Goal: Use online tool/utility: Utilize a website feature to perform a specific function

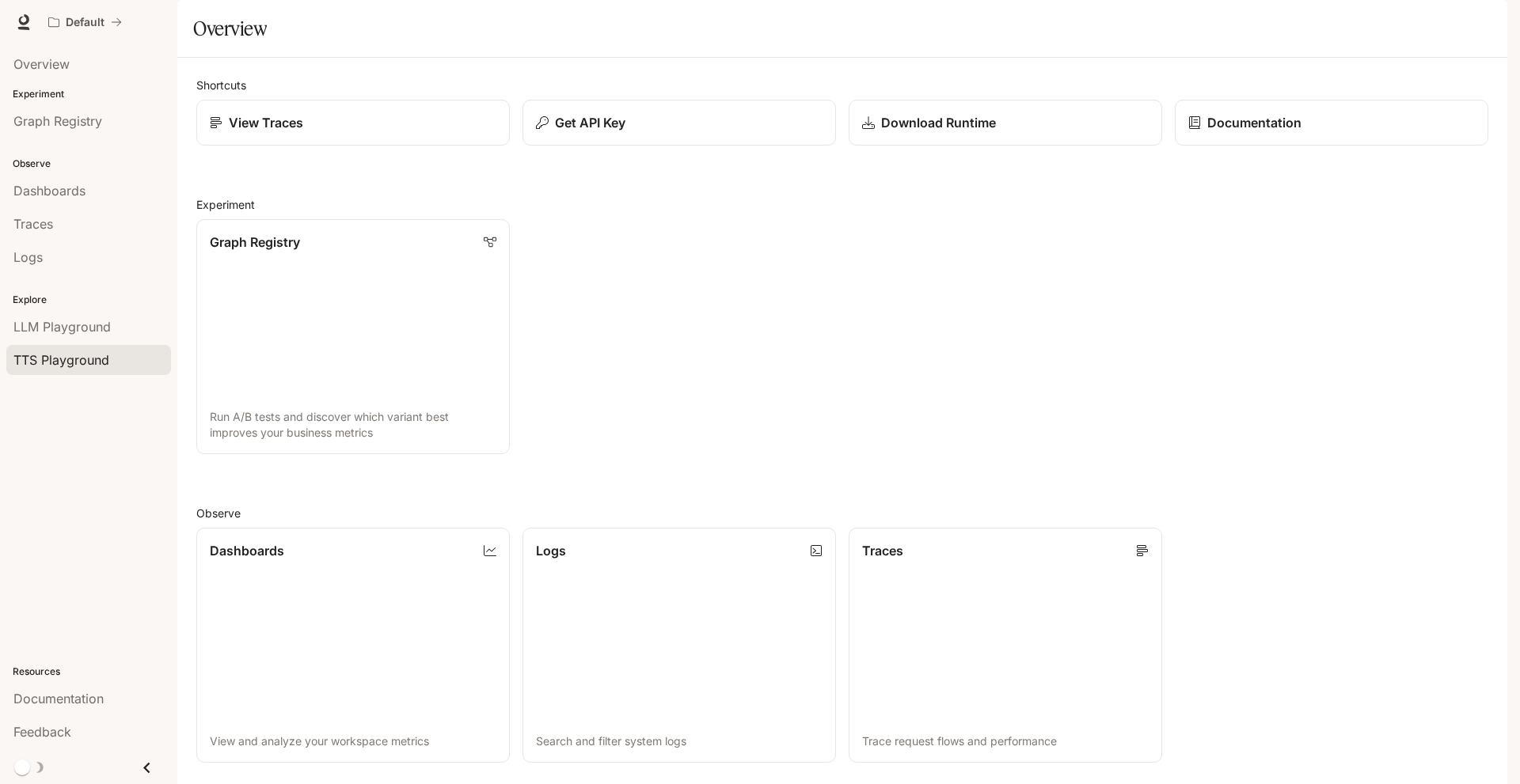
click at [93, 363] on span "TTS Playground" at bounding box center [61, 360] width 95 height 19
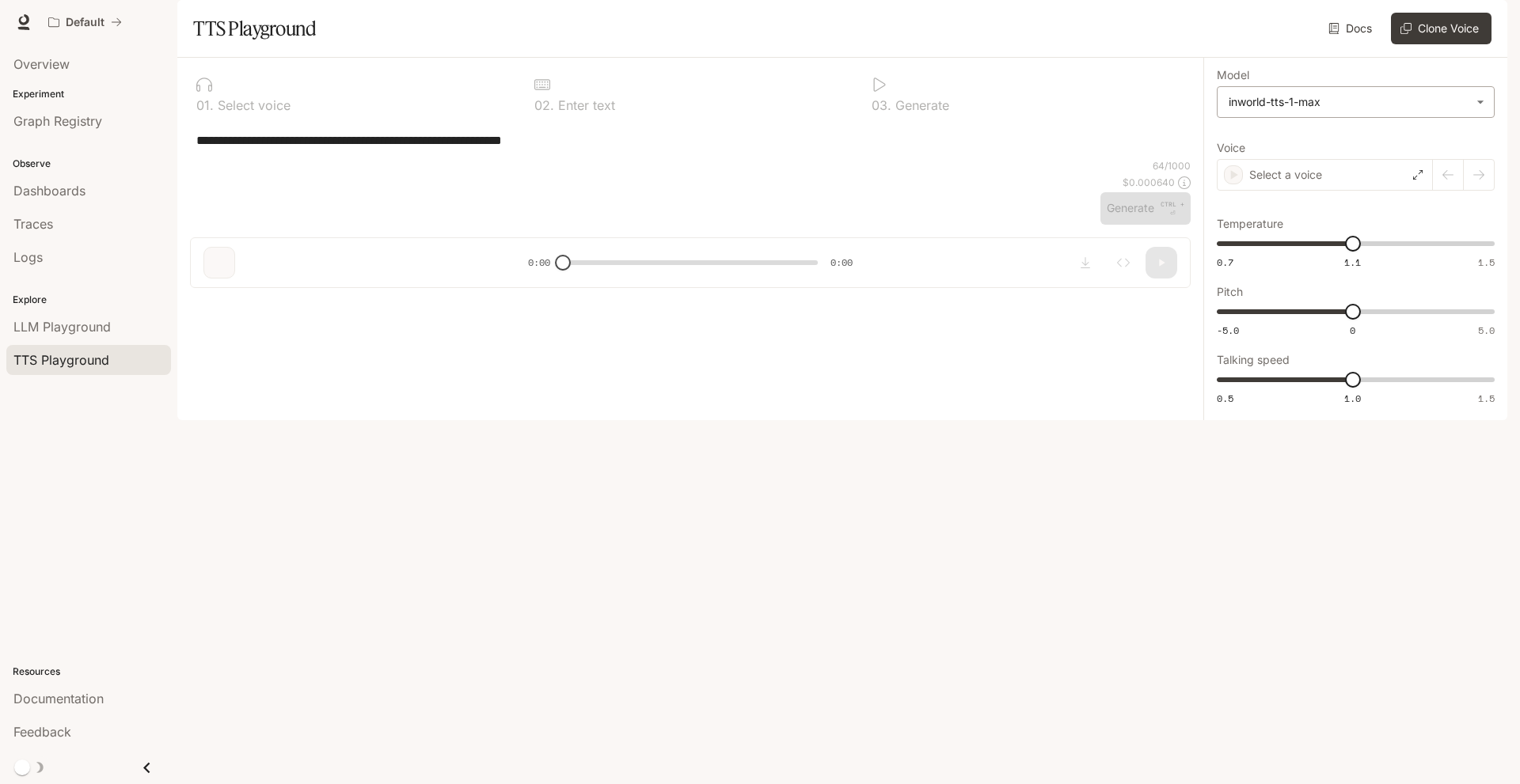
type input "**********"
click at [1409, 145] on body "**********" at bounding box center [760, 392] width 1520 height 784
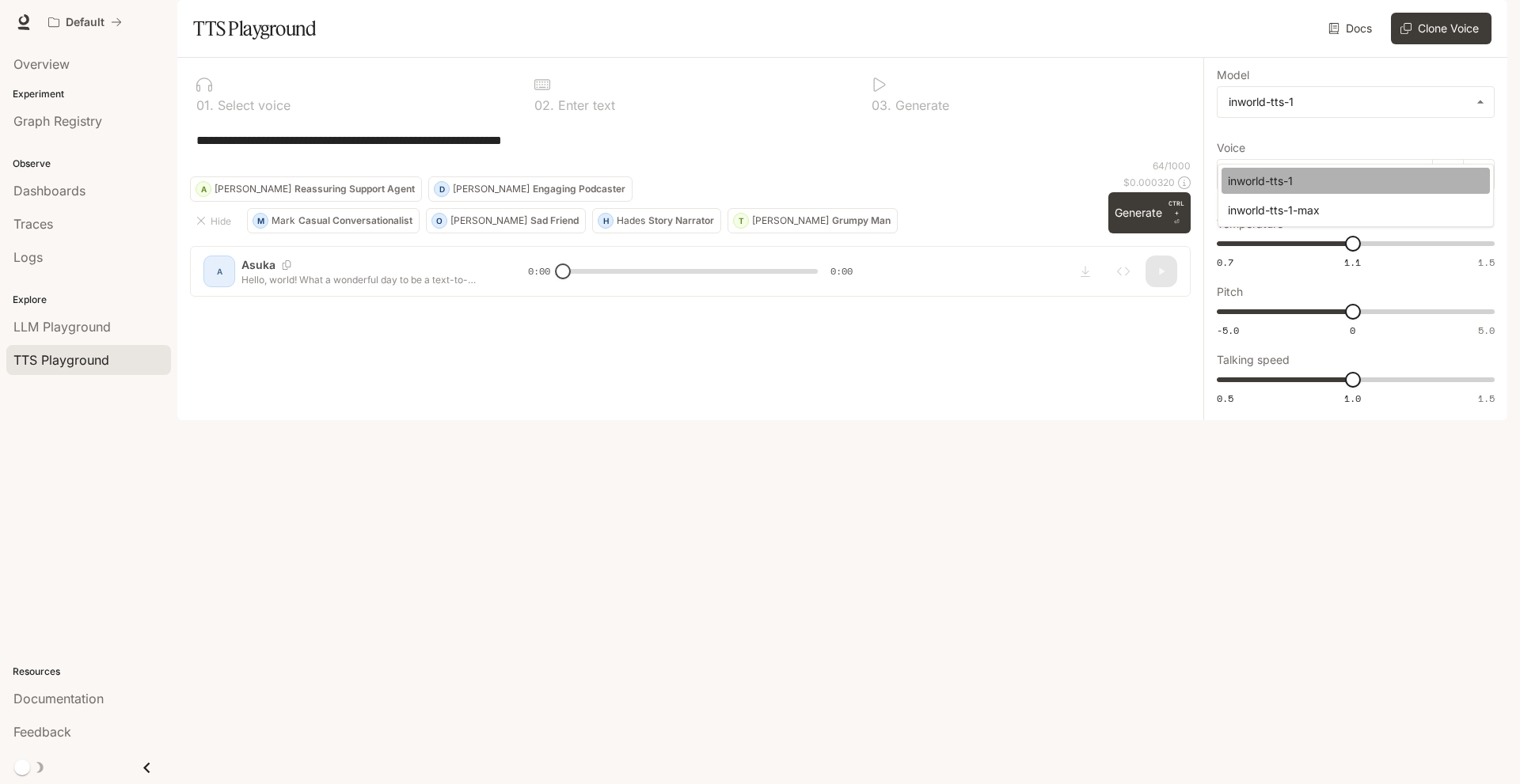
click at [1355, 173] on div "inworld-tts-1" at bounding box center [1352, 180] width 249 height 16
click at [1427, 191] on div "Asuka" at bounding box center [1324, 174] width 216 height 32
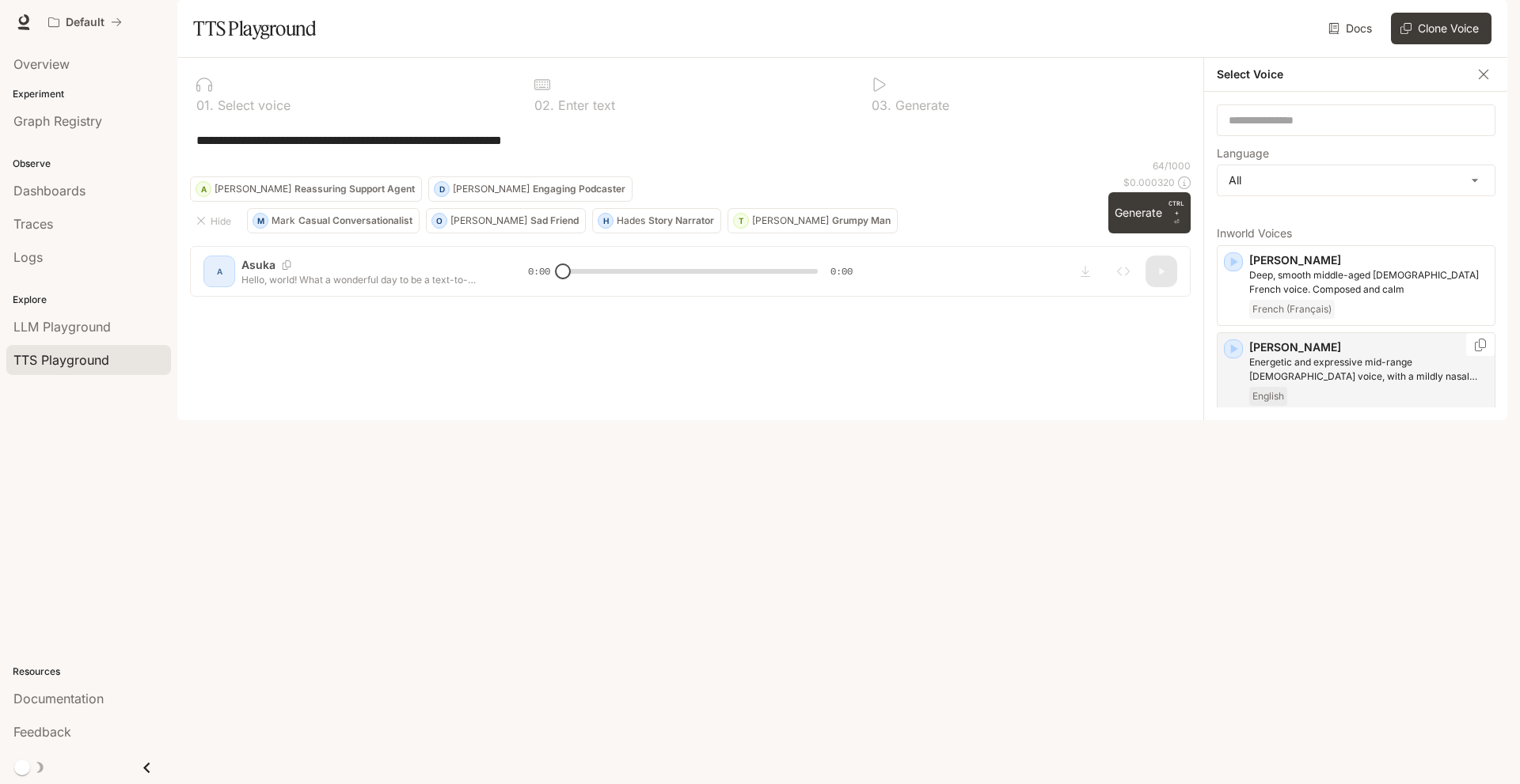
drag, startPoint x: 1300, startPoint y: 355, endPoint x: 1327, endPoint y: 396, distance: 49.1
click at [1327, 356] on p "[PERSON_NAME]" at bounding box center [1369, 347] width 239 height 15
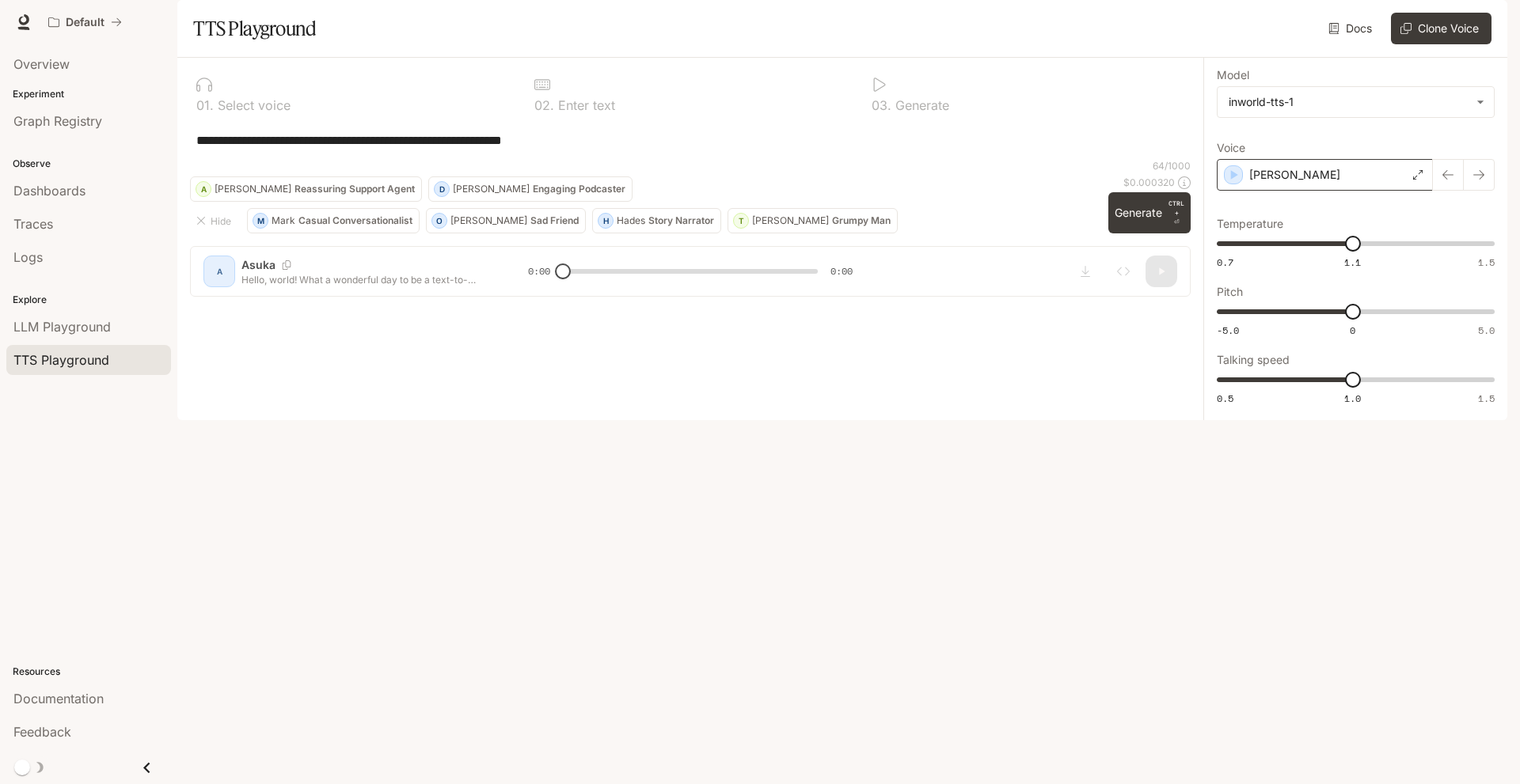
click at [1347, 191] on div "[PERSON_NAME]" at bounding box center [1324, 174] width 216 height 32
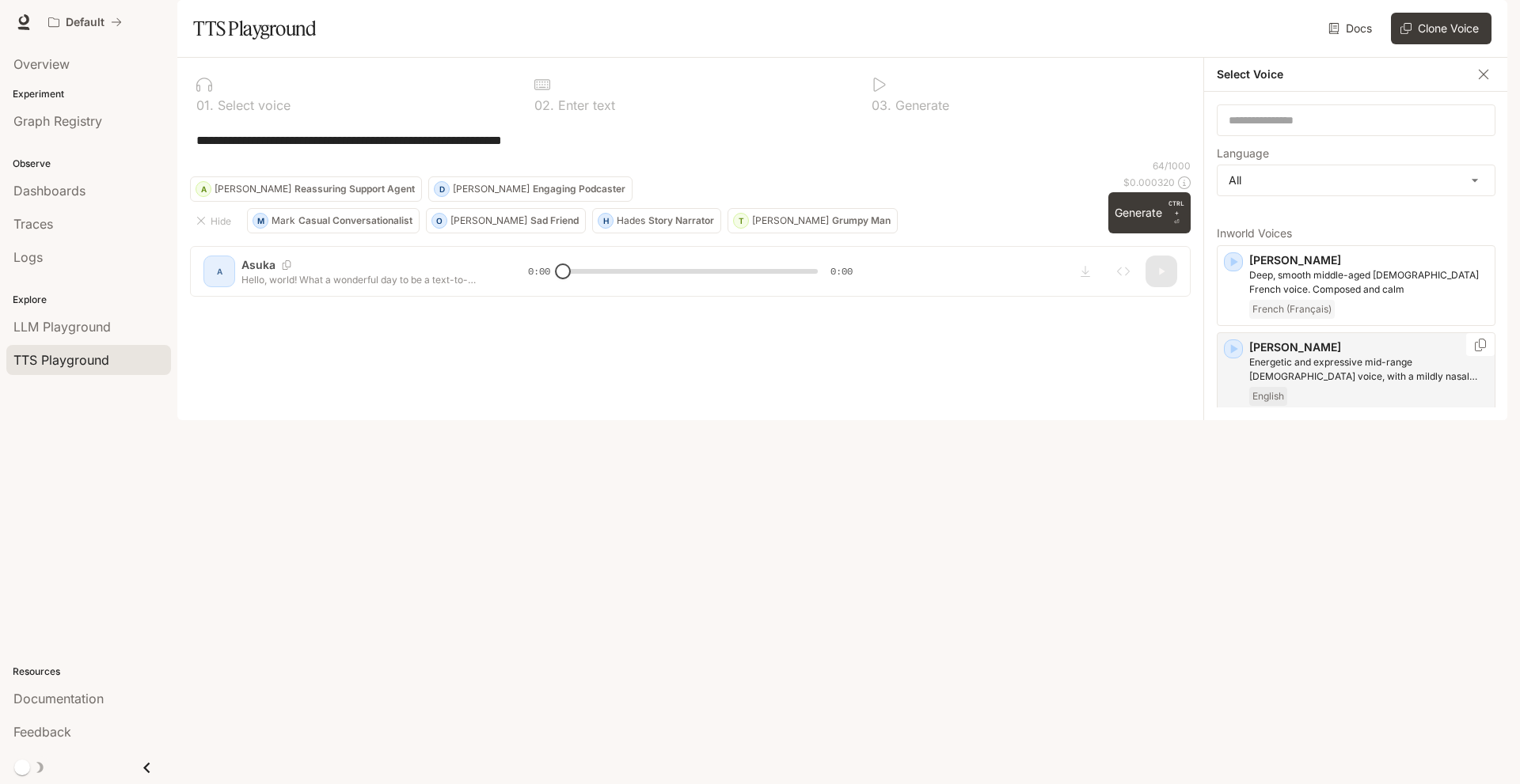
click at [1227, 356] on icon "button" at bounding box center [1233, 349] width 15 height 15
click at [1234, 356] on icon "button" at bounding box center [1233, 349] width 15 height 15
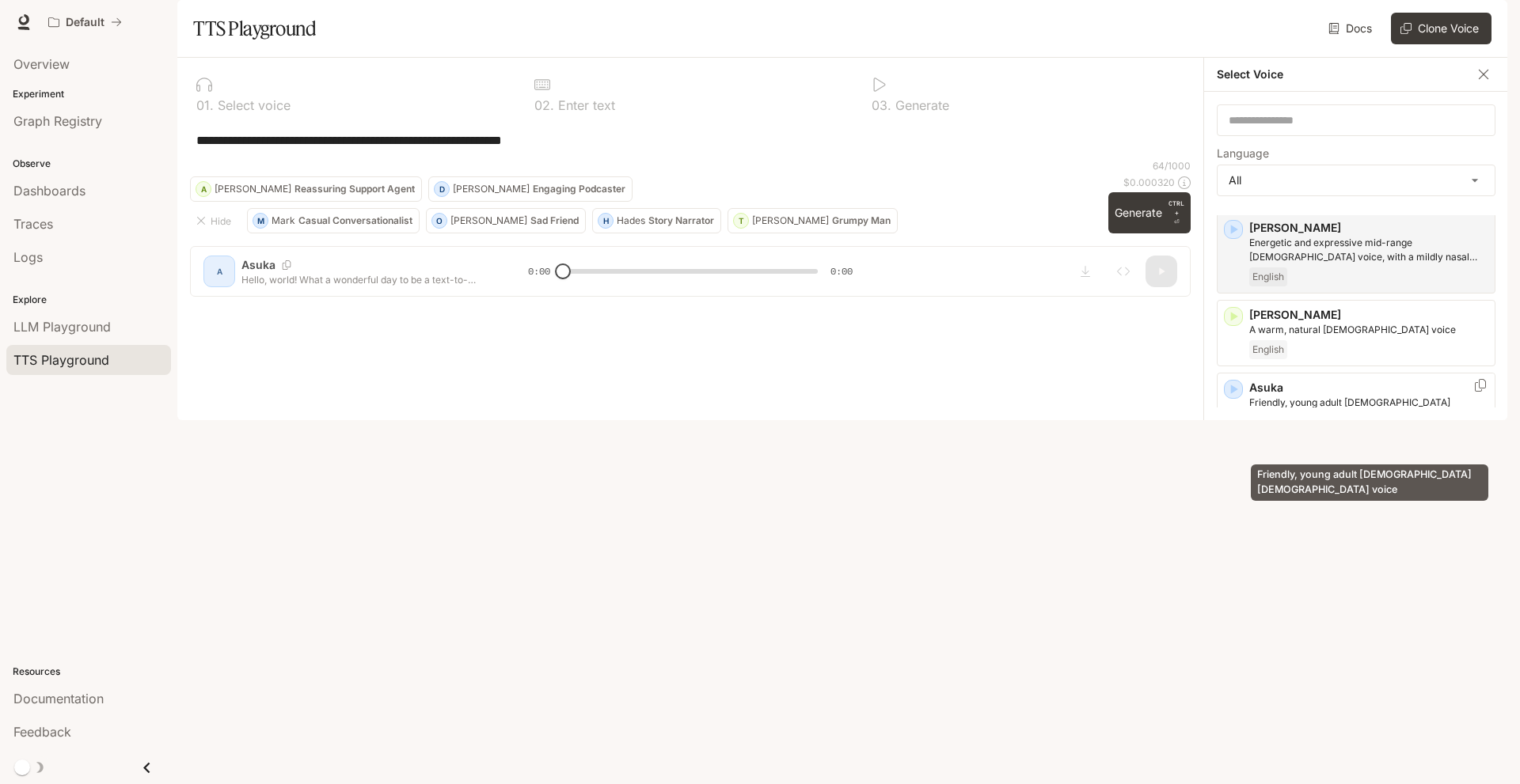
scroll to position [121, 0]
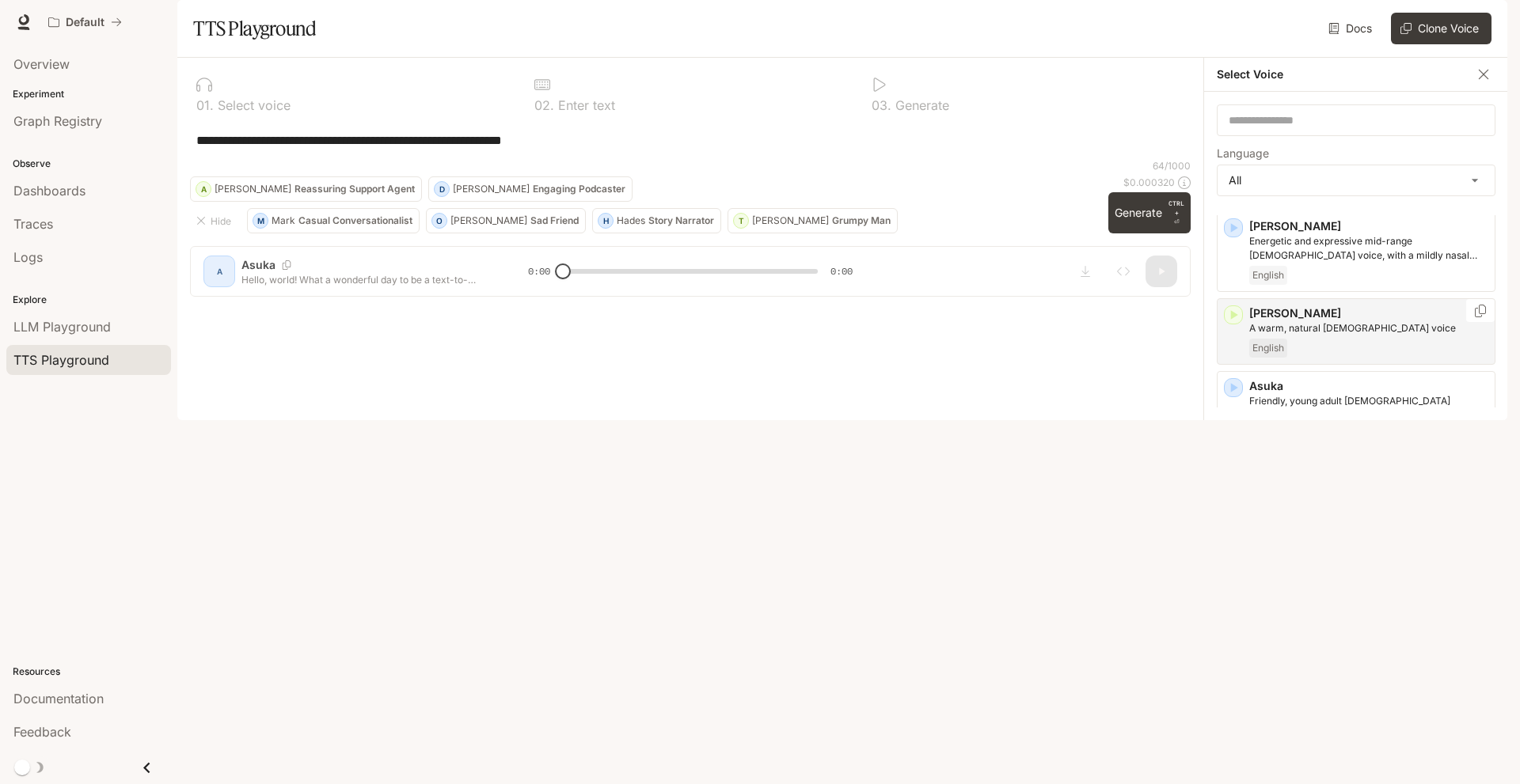
click at [1234, 323] on icon "button" at bounding box center [1233, 314] width 15 height 15
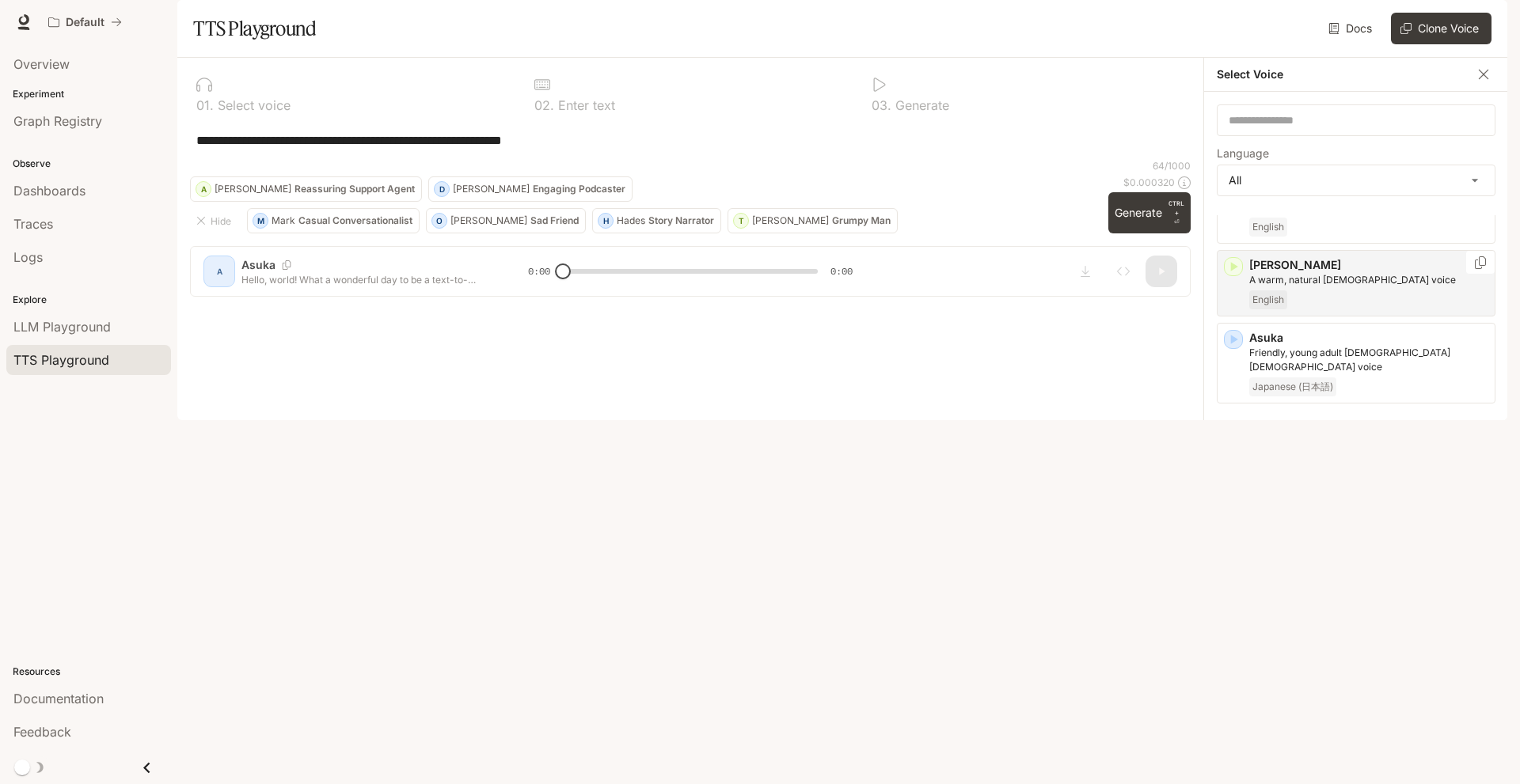
scroll to position [191, 0]
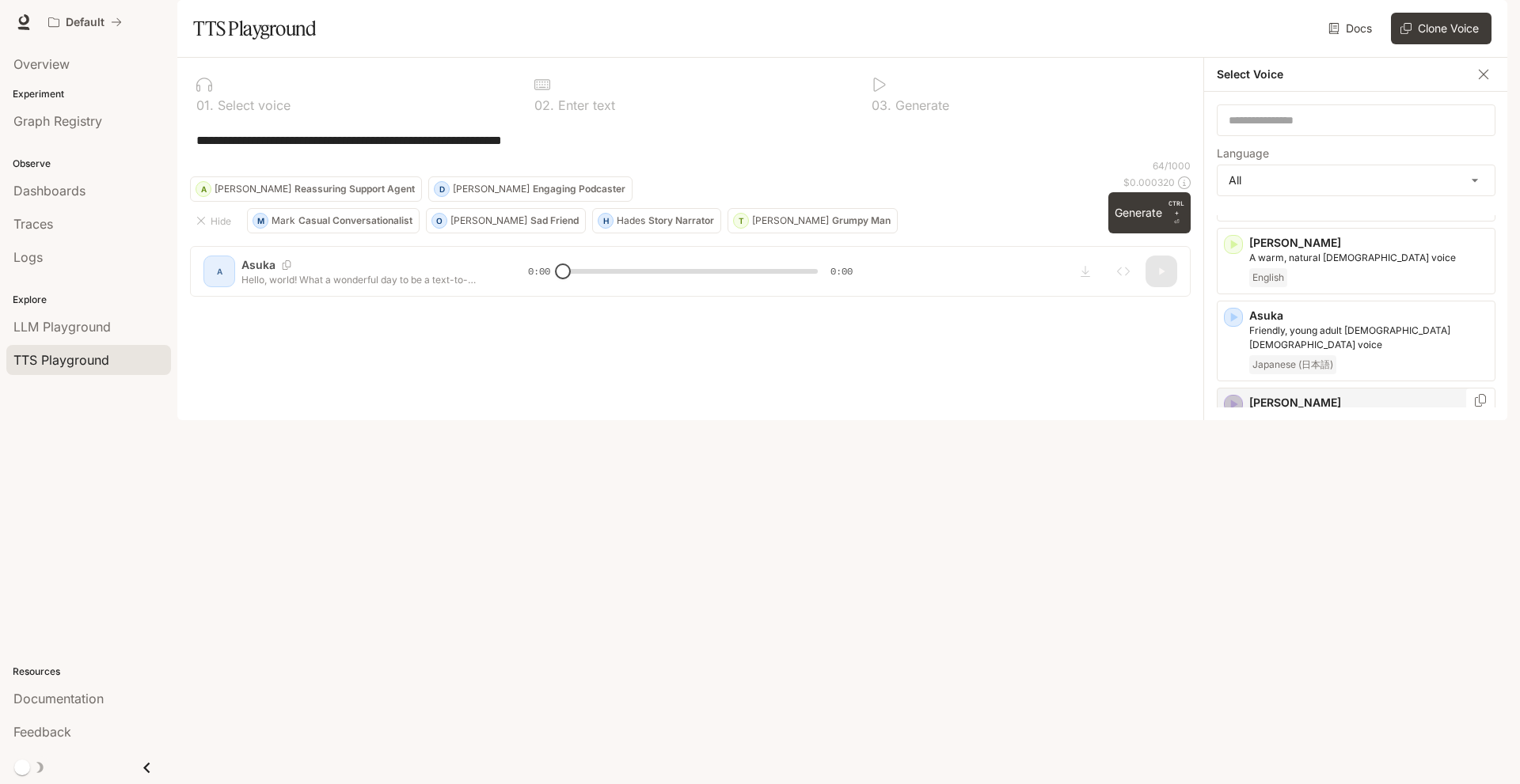
click at [1228, 412] on icon "button" at bounding box center [1233, 404] width 15 height 15
click at [1233, 499] on icon "button" at bounding box center [1233, 491] width 15 height 15
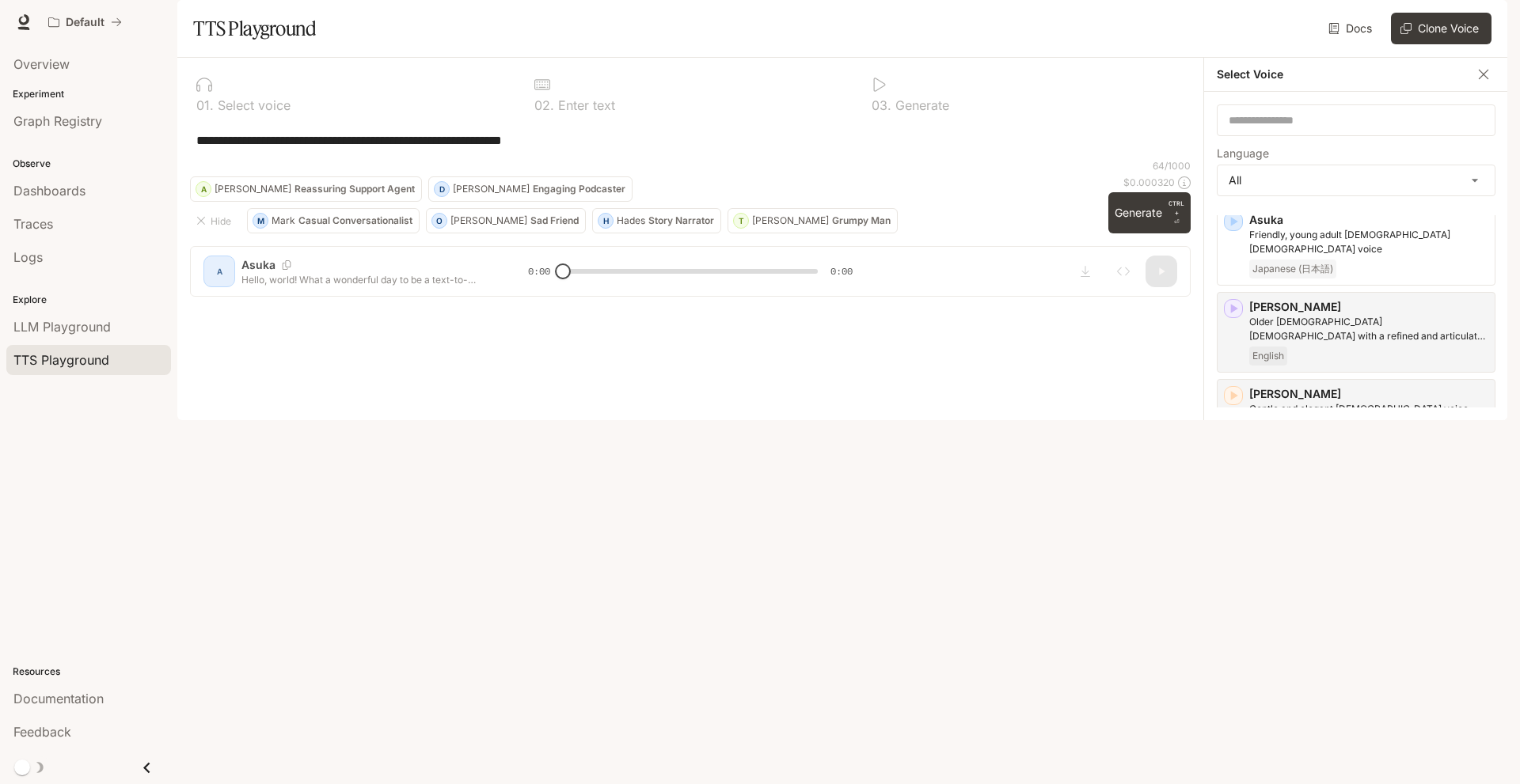
scroll to position [288, 0]
click at [1239, 476] on icon "button" at bounding box center [1233, 467] width 15 height 15
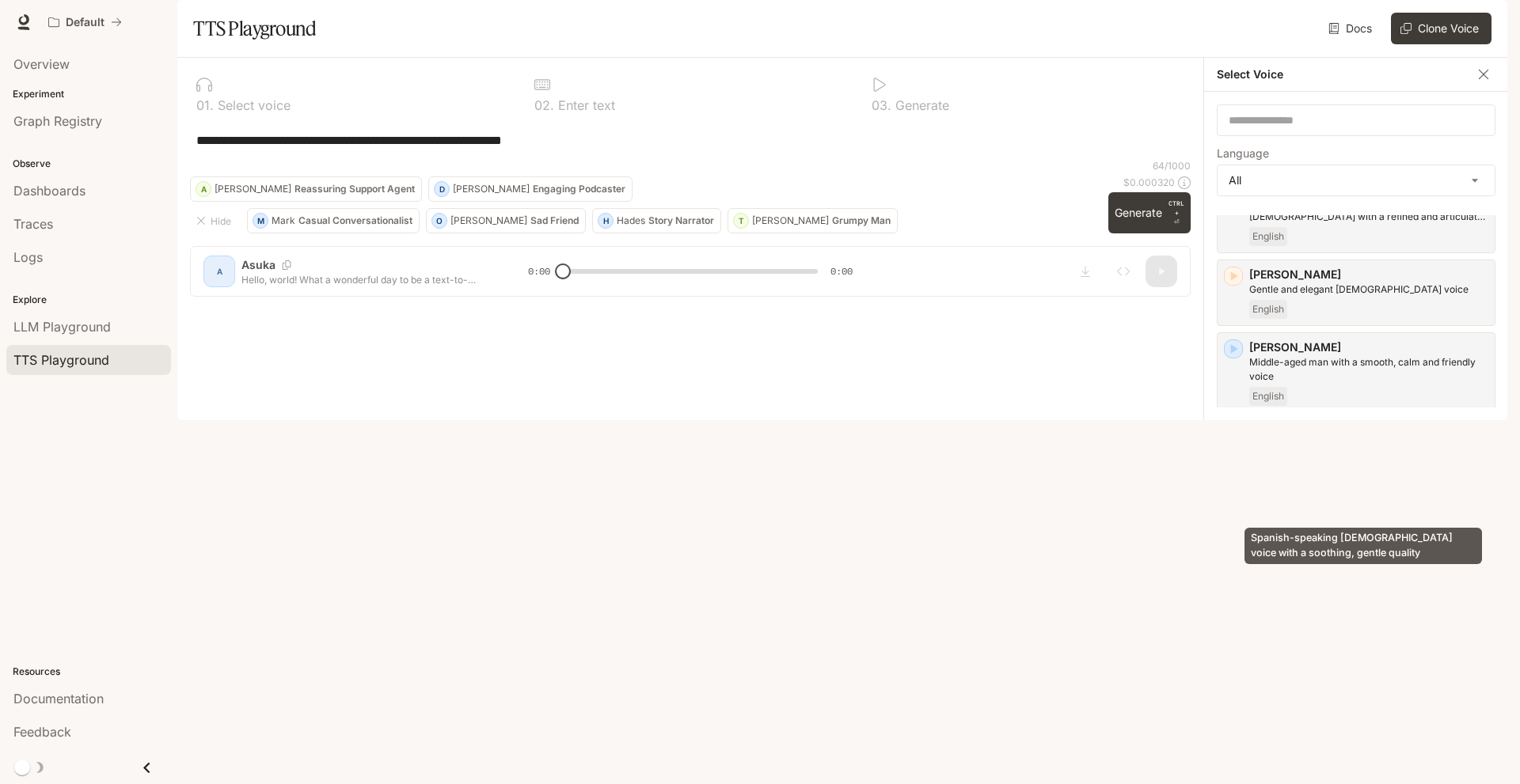
scroll to position [408, 0]
click at [1234, 526] on icon "button" at bounding box center [1234, 520] width 7 height 9
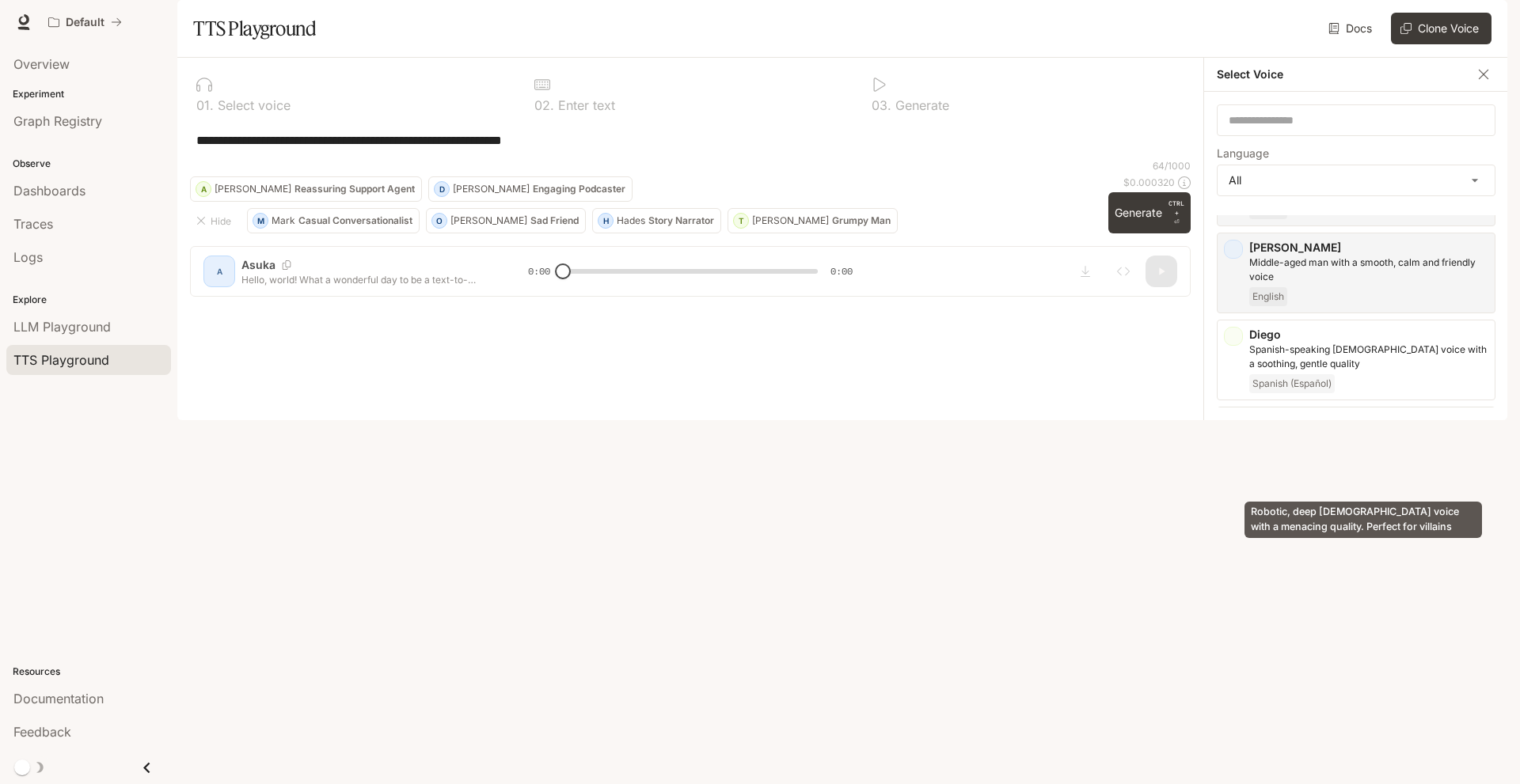
scroll to position [507, 0]
click at [1239, 517] on icon "button" at bounding box center [1233, 509] width 15 height 15
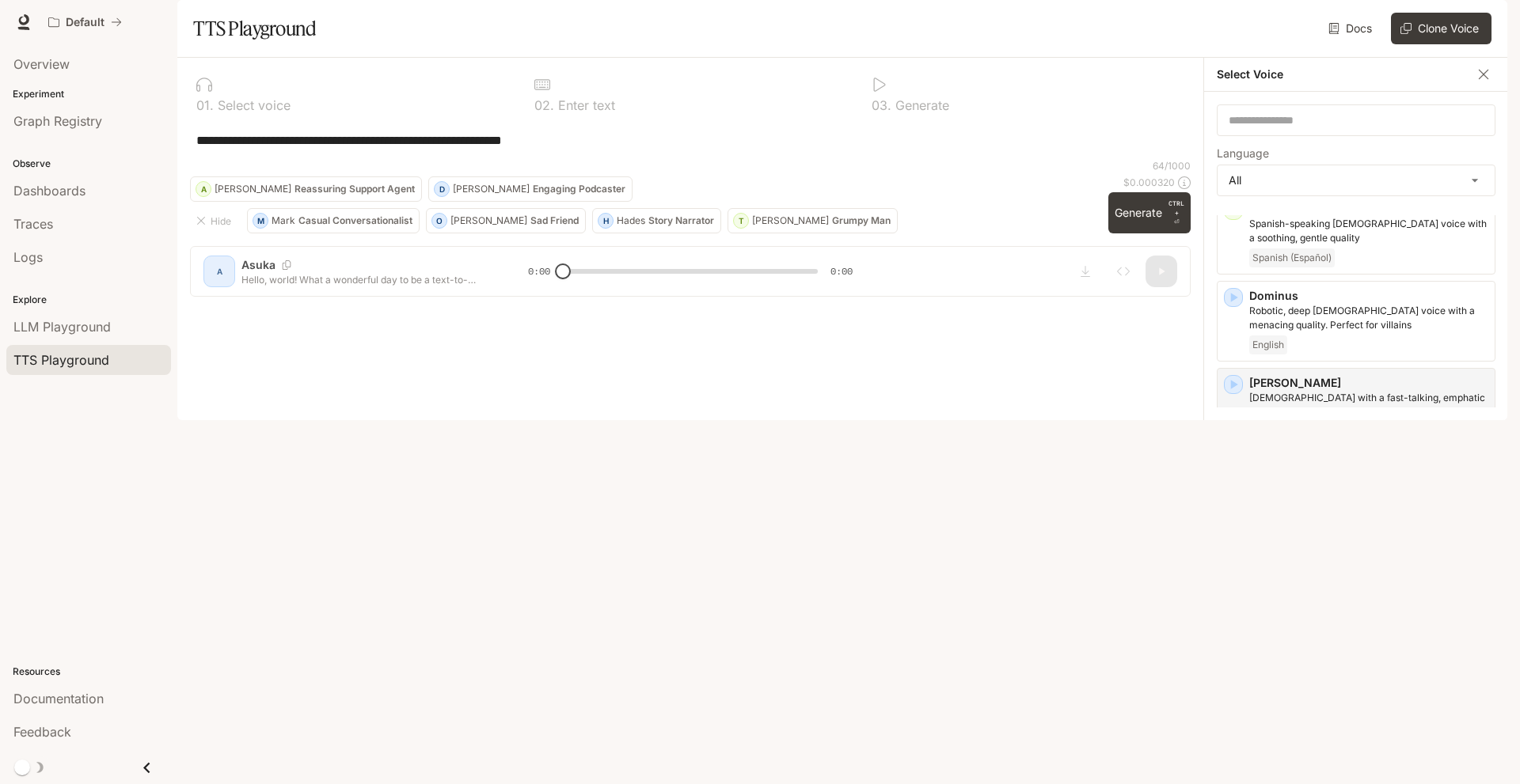
scroll to position [633, 0]
click at [1241, 392] on div "button" at bounding box center [1233, 384] width 17 height 17
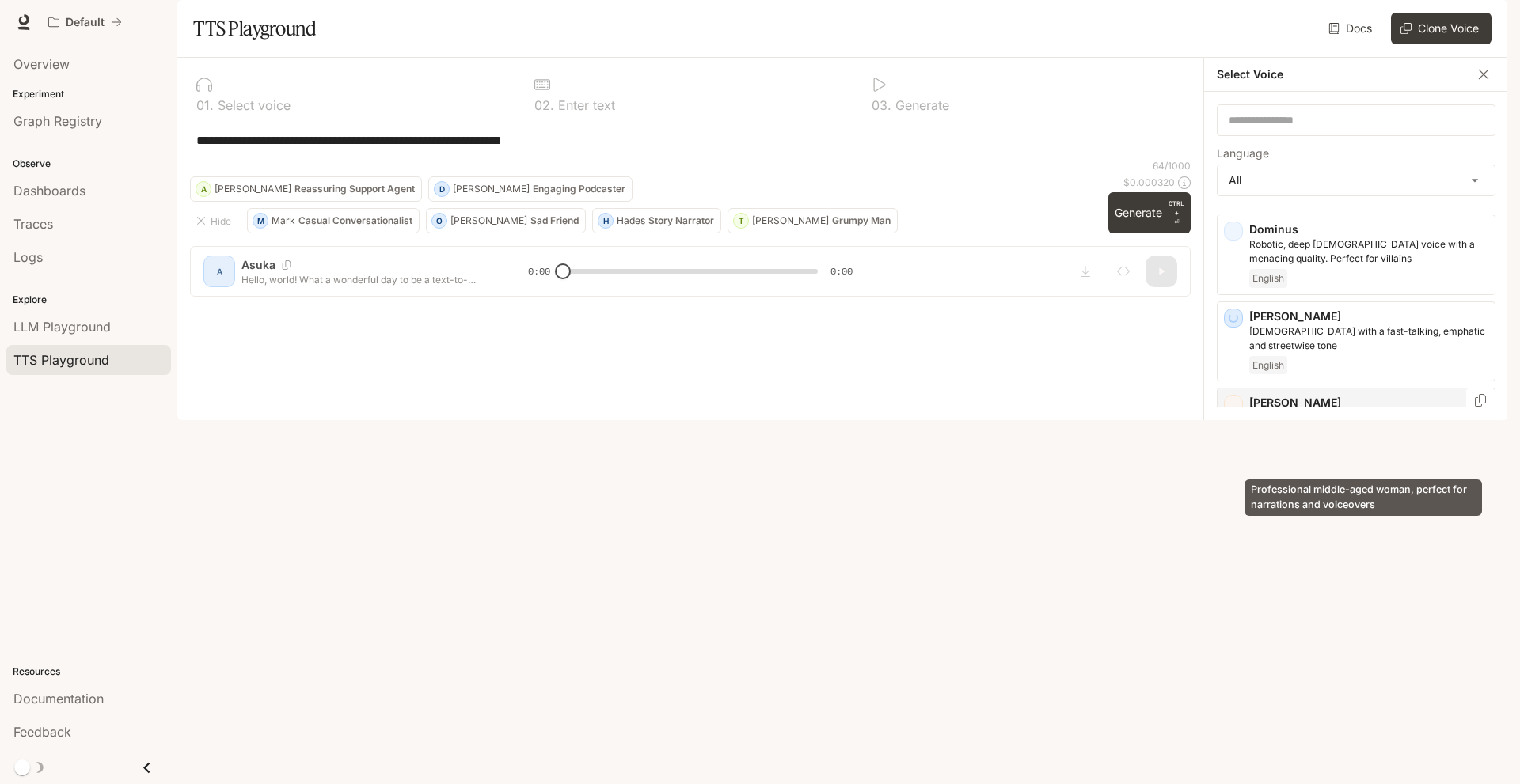
scroll to position [702, 0]
click at [1229, 445] on div "[PERSON_NAME] Professional middle-aged woman, perfect for narrations and voiceo…" at bounding box center [1356, 425] width 278 height 81
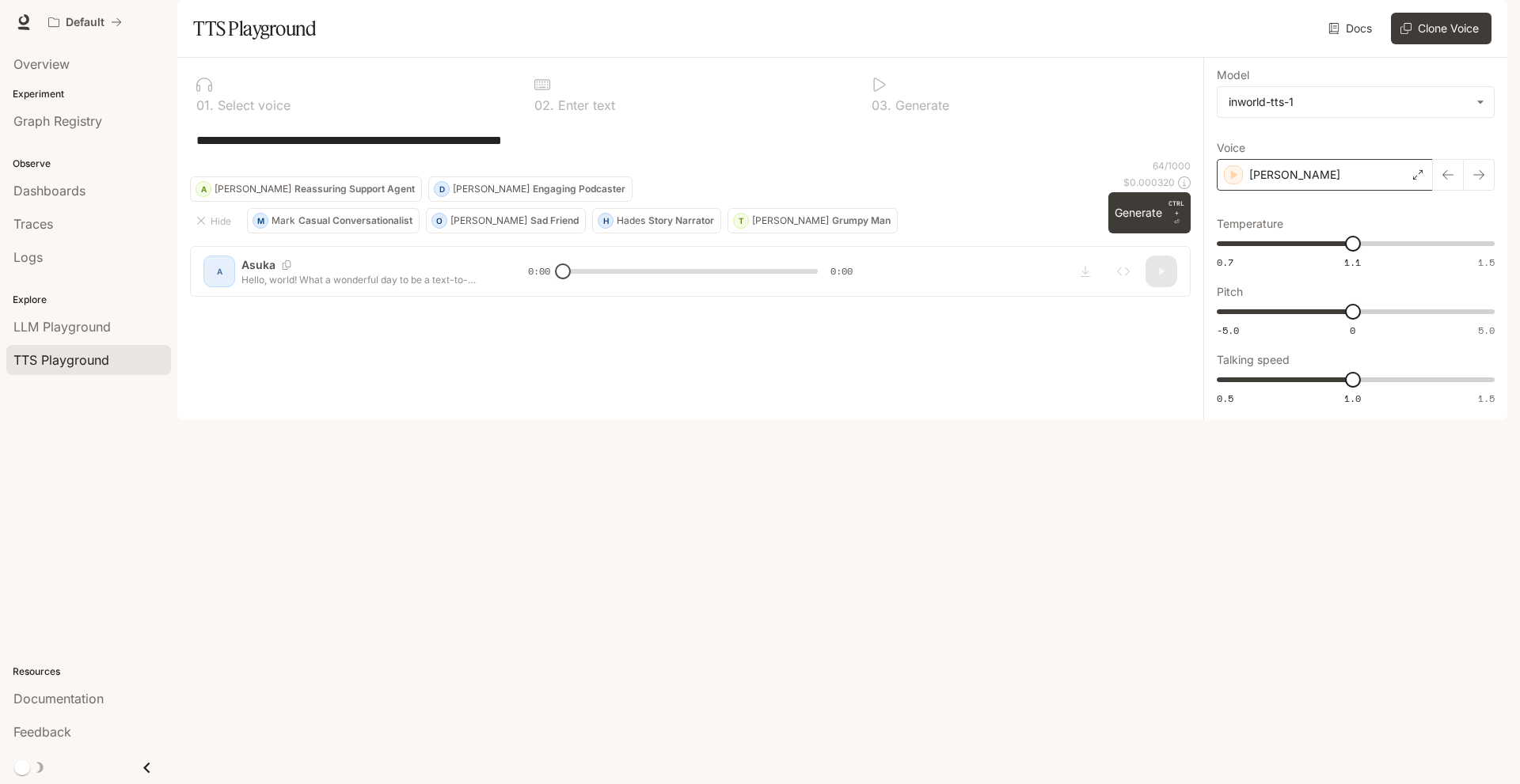
click at [1419, 191] on div "[PERSON_NAME]" at bounding box center [1324, 174] width 216 height 32
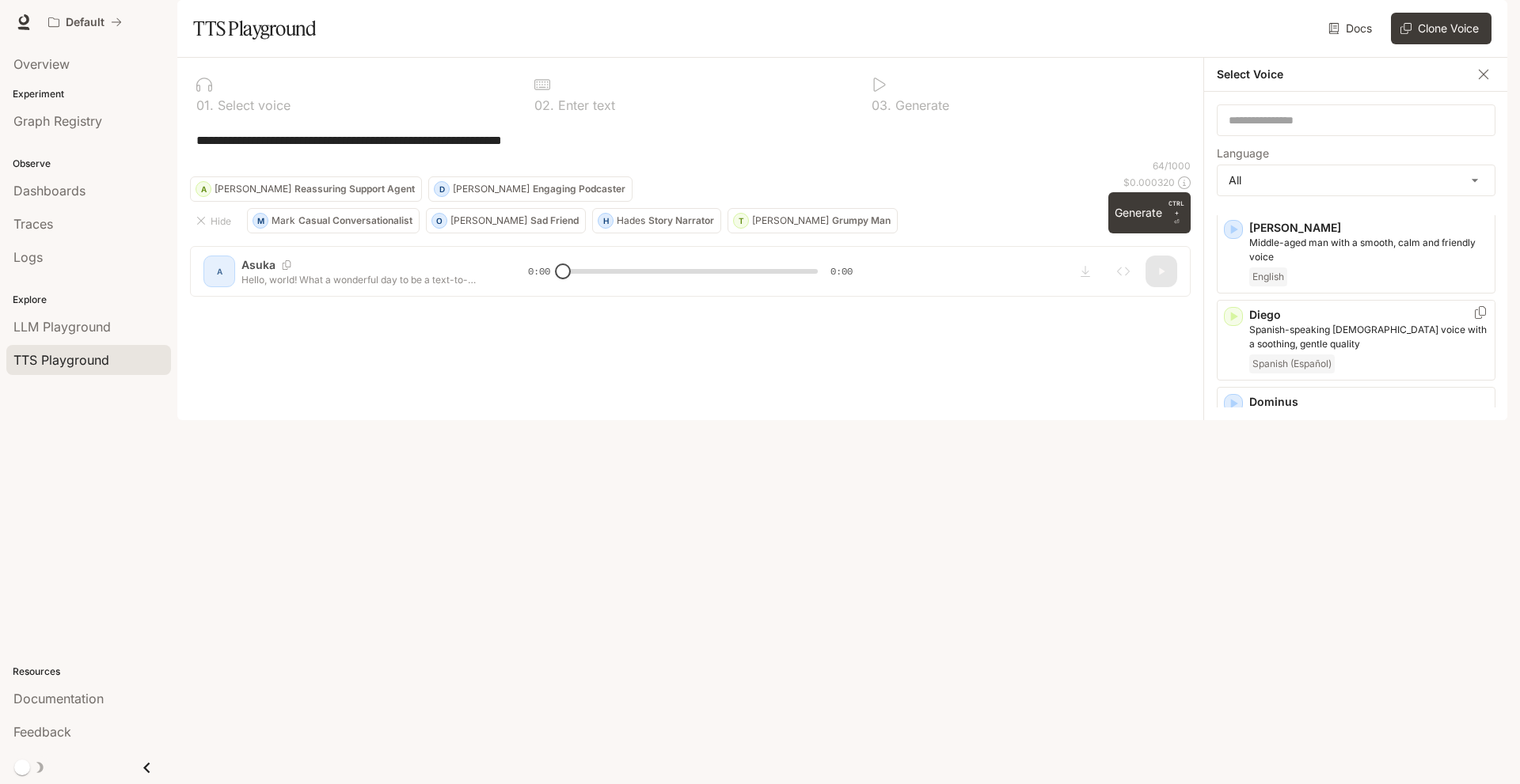
scroll to position [526, 0]
click at [1229, 584] on icon "button" at bounding box center [1233, 575] width 15 height 15
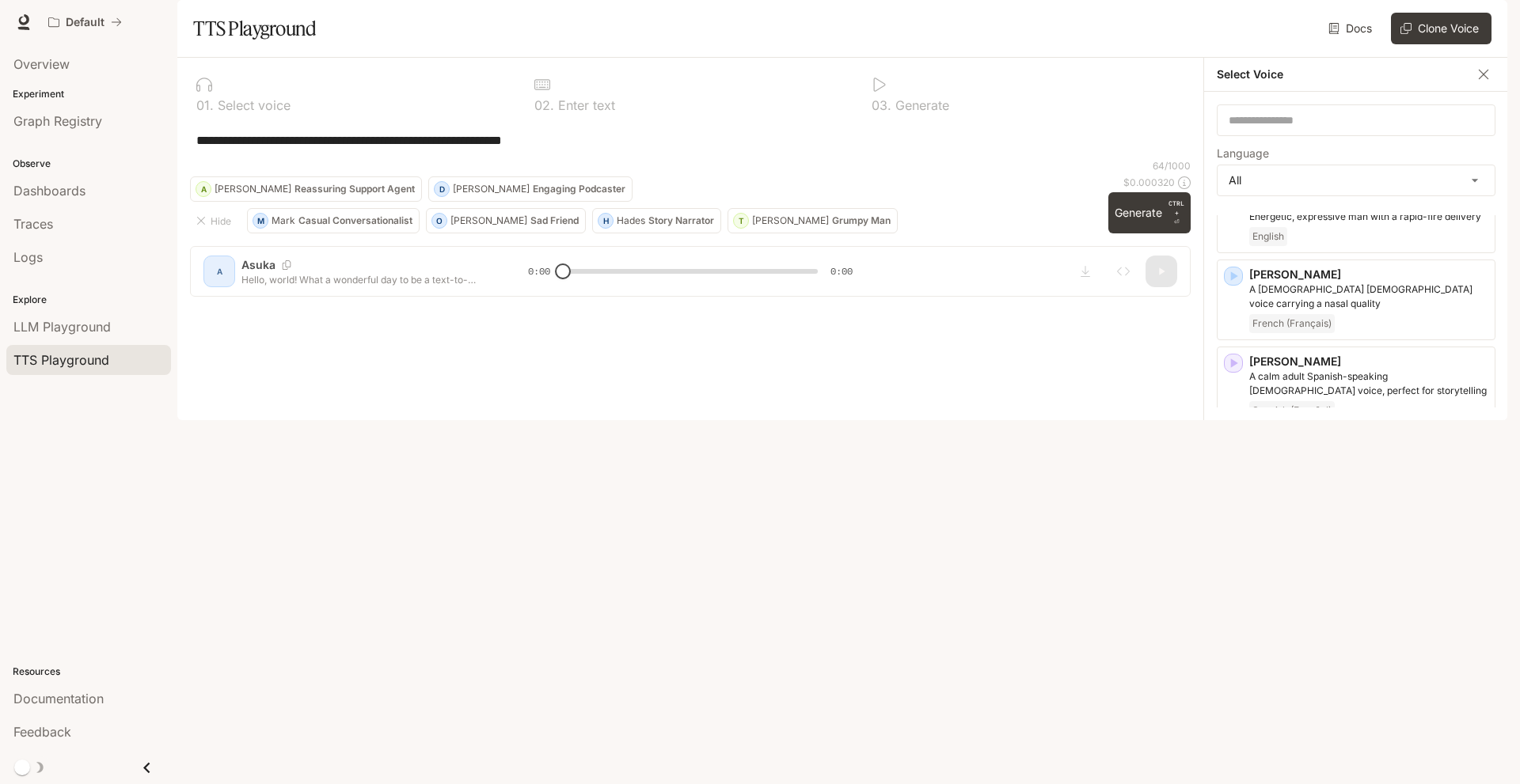
scroll to position [2350, 0]
click at [1236, 520] on div "[PERSON_NAME], [DEMOGRAPHIC_DATA] [DEMOGRAPHIC_DATA] with an upbeat, friendly t…" at bounding box center [1356, 560] width 278 height 81
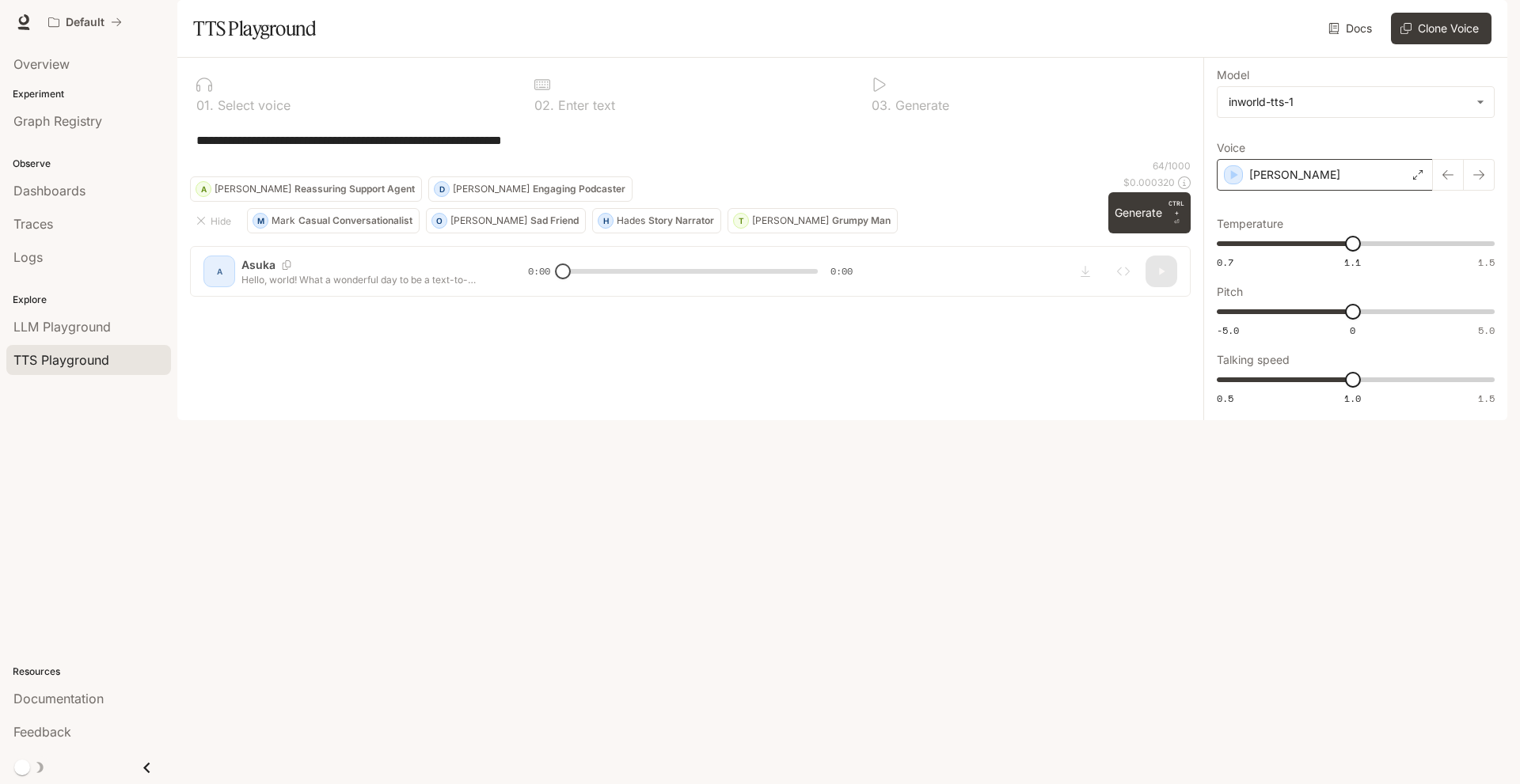
click at [1415, 179] on icon at bounding box center [1417, 174] width 9 height 9
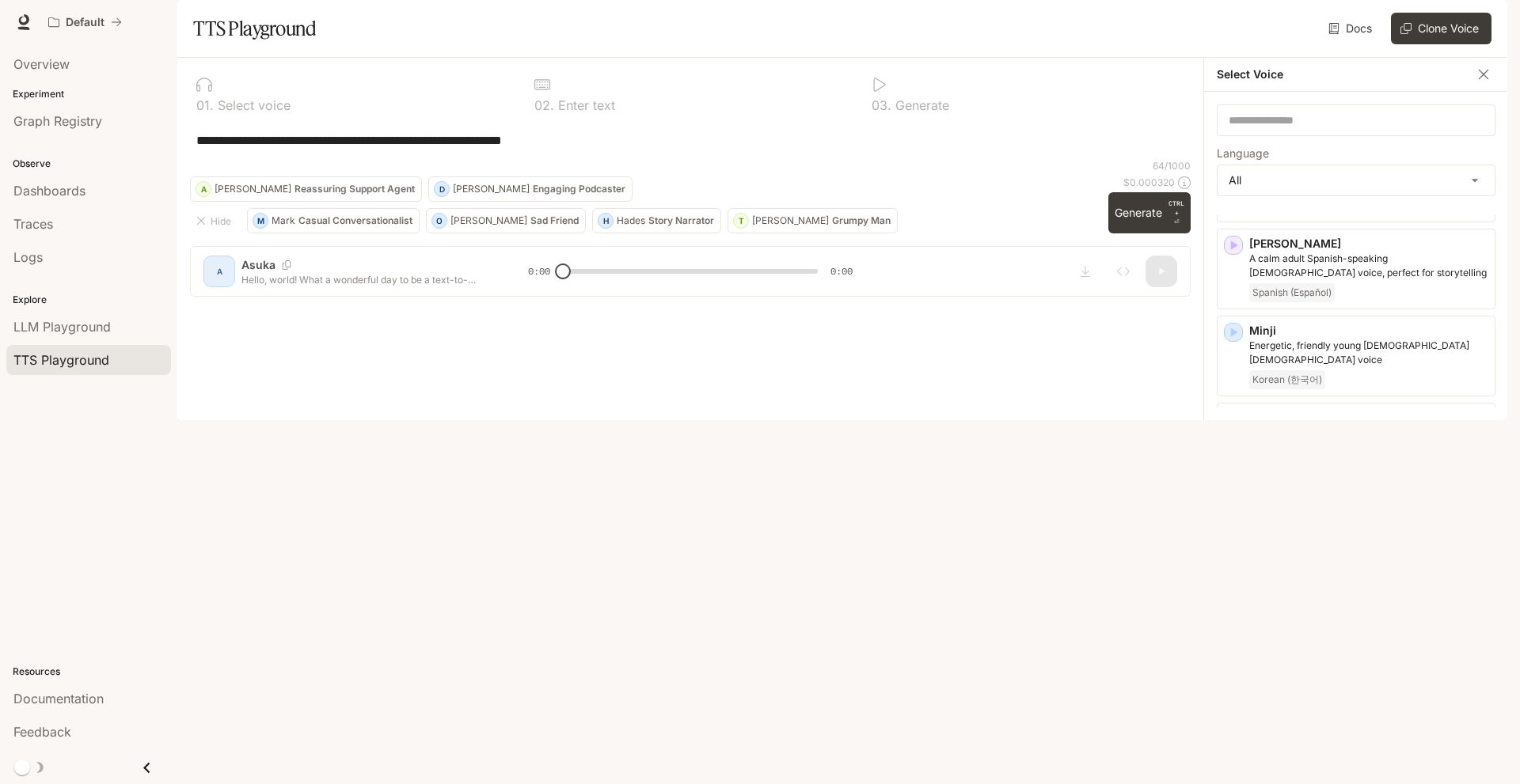
scroll to position [2468, 0]
click at [1235, 585] on icon "button" at bounding box center [1233, 593] width 15 height 15
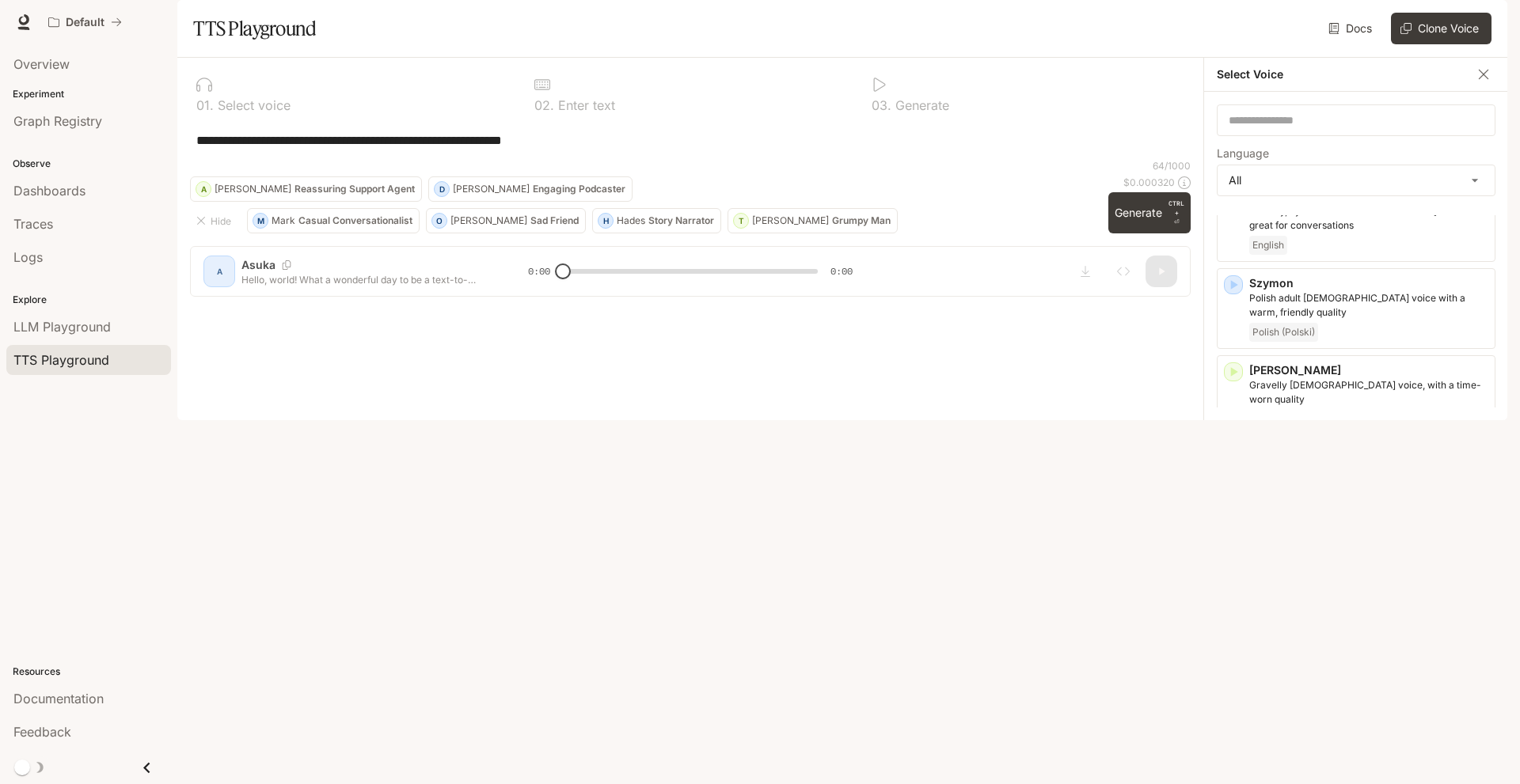
scroll to position [3464, 0]
click at [1230, 536] on div "[PERSON_NAME], middle-aged [DEMOGRAPHIC_DATA] [DEMOGRAPHIC_DATA] voice English" at bounding box center [1356, 576] width 278 height 81
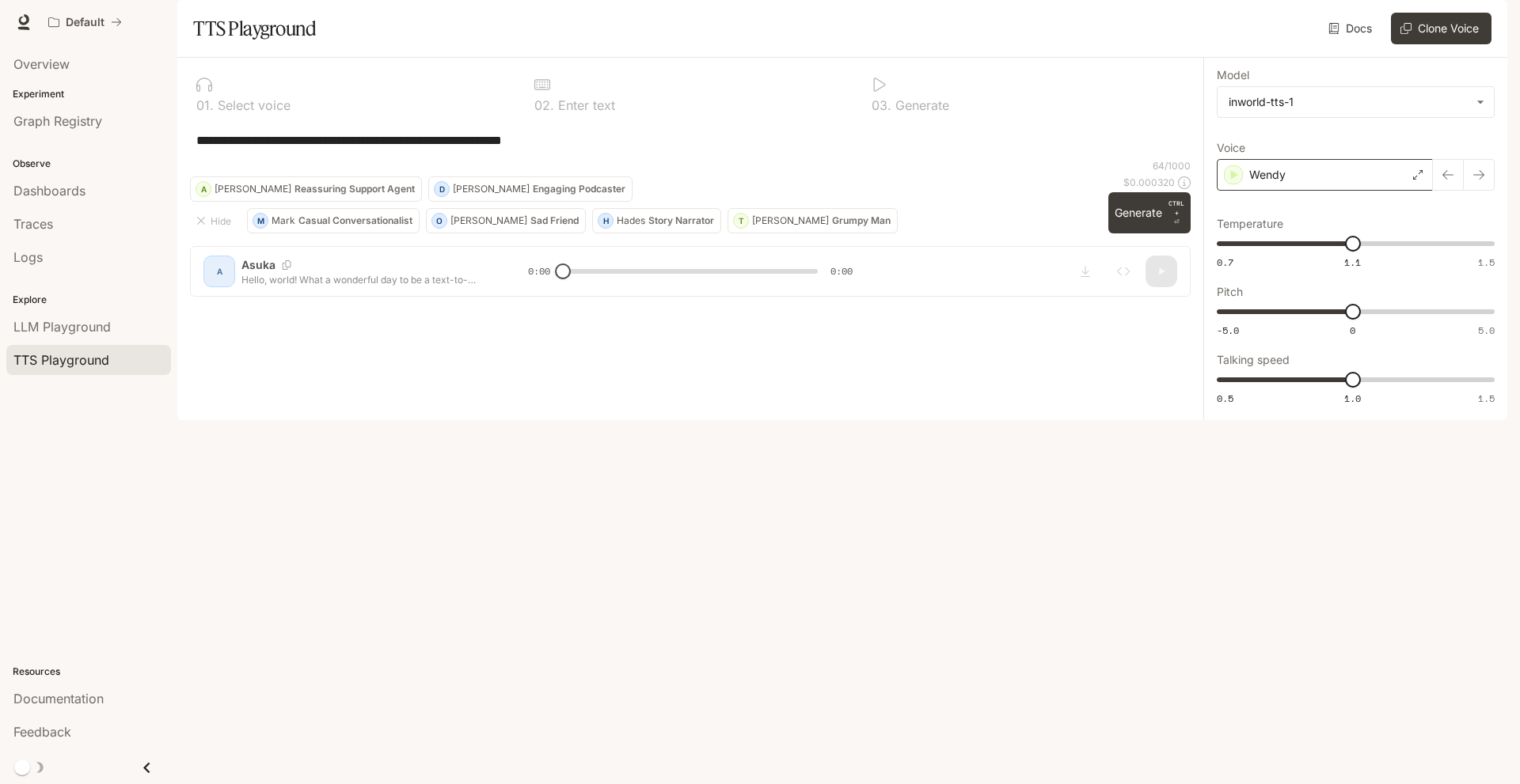
click at [1414, 179] on icon at bounding box center [1417, 174] width 9 height 9
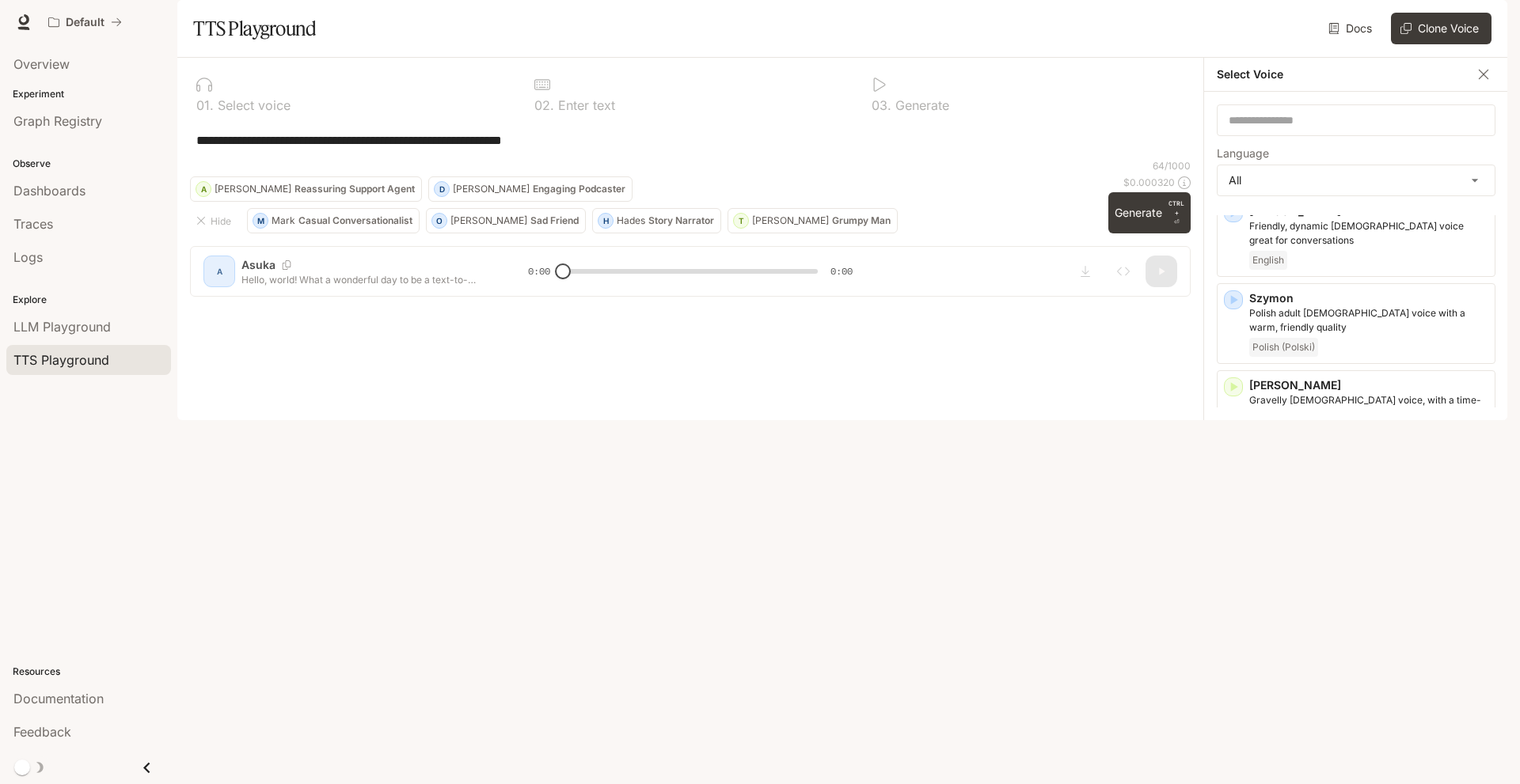
scroll to position [3455, 0]
click at [1231, 556] on icon "button" at bounding box center [1234, 561] width 7 height 9
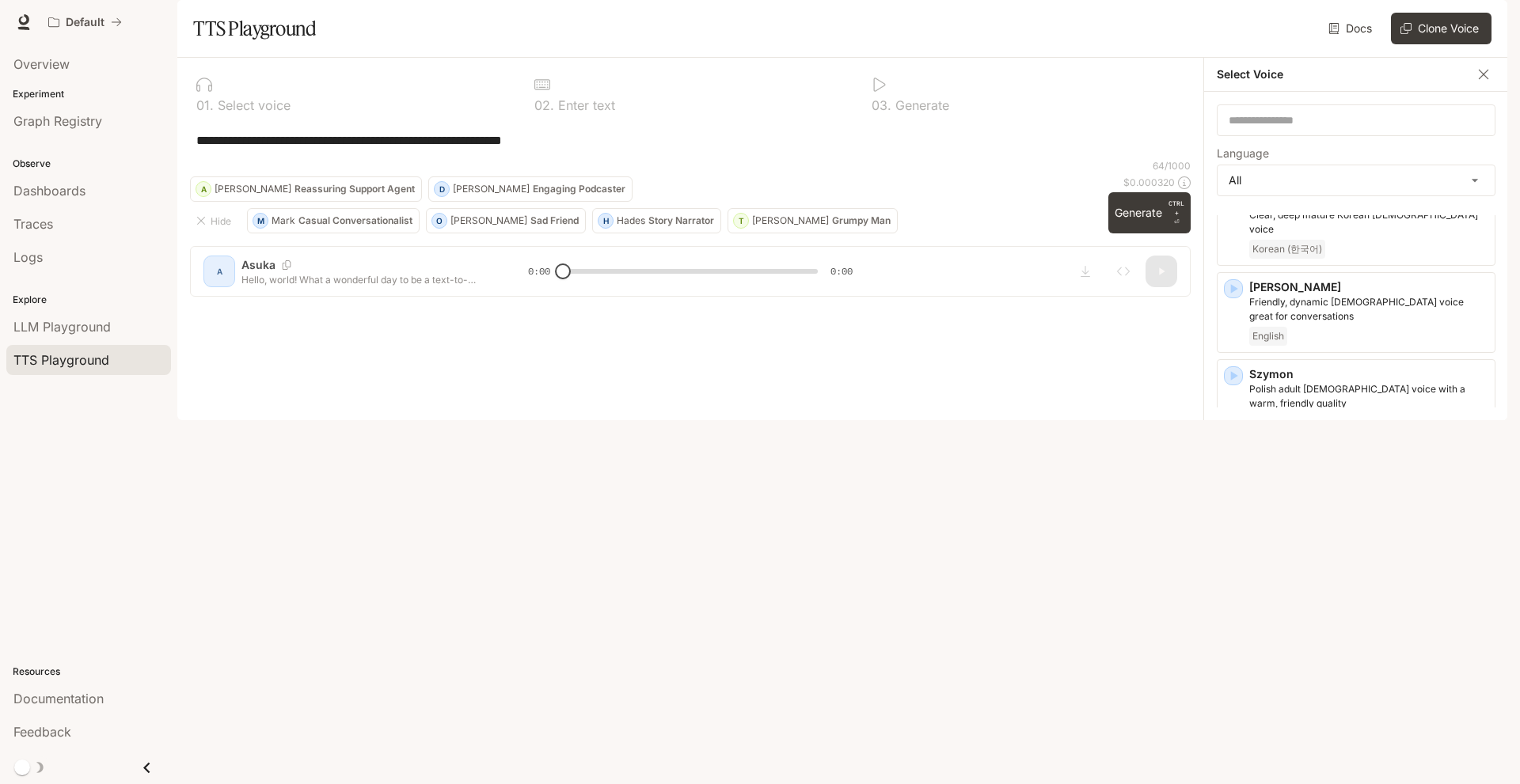
scroll to position [3379, 0]
click at [1232, 546] on icon "button" at bounding box center [1234, 550] width 7 height 9
click at [1231, 550] on icon "button" at bounding box center [1234, 554] width 7 height 9
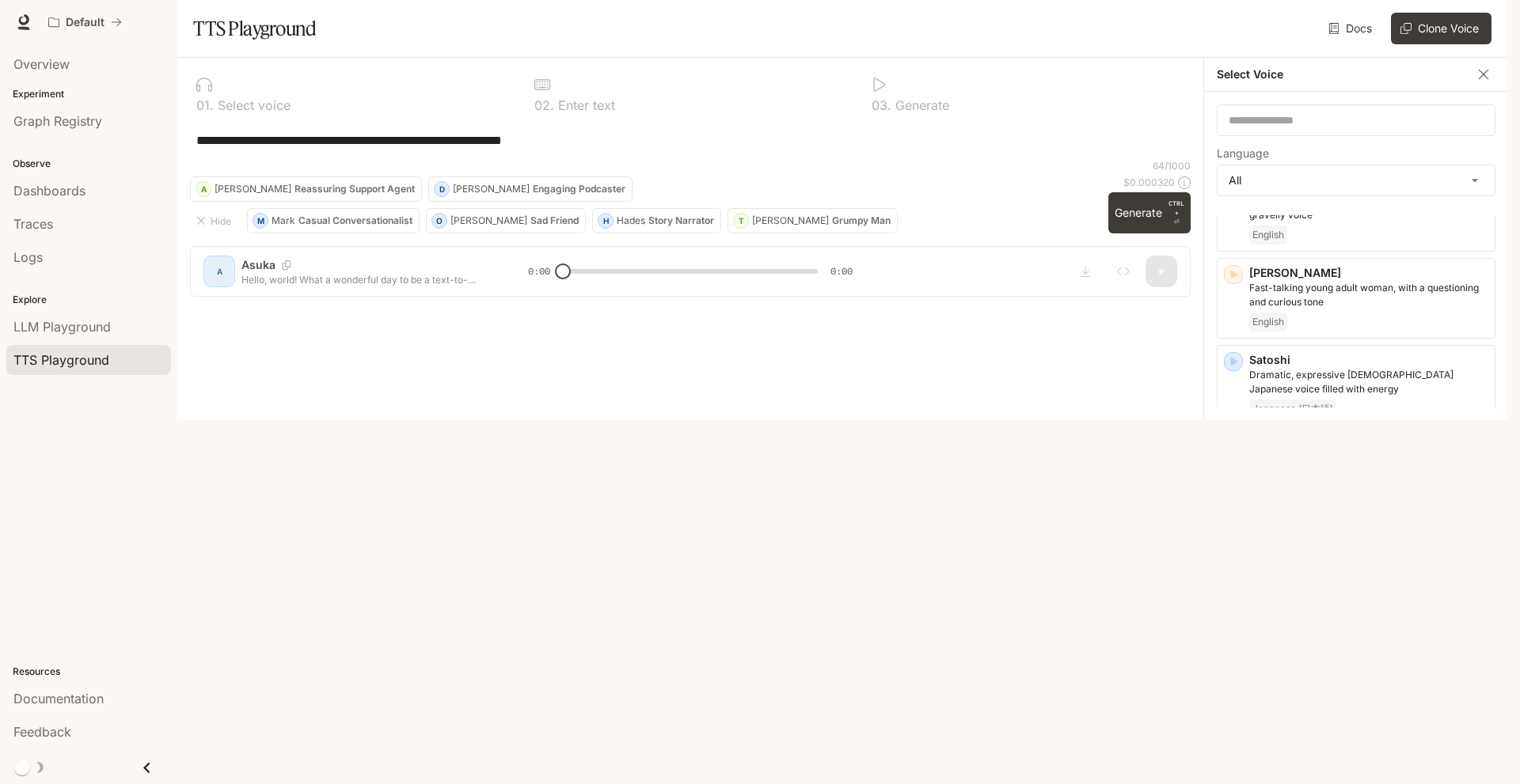
scroll to position [3132, 0]
click at [1230, 532] on icon "button" at bounding box center [1234, 537] width 7 height 9
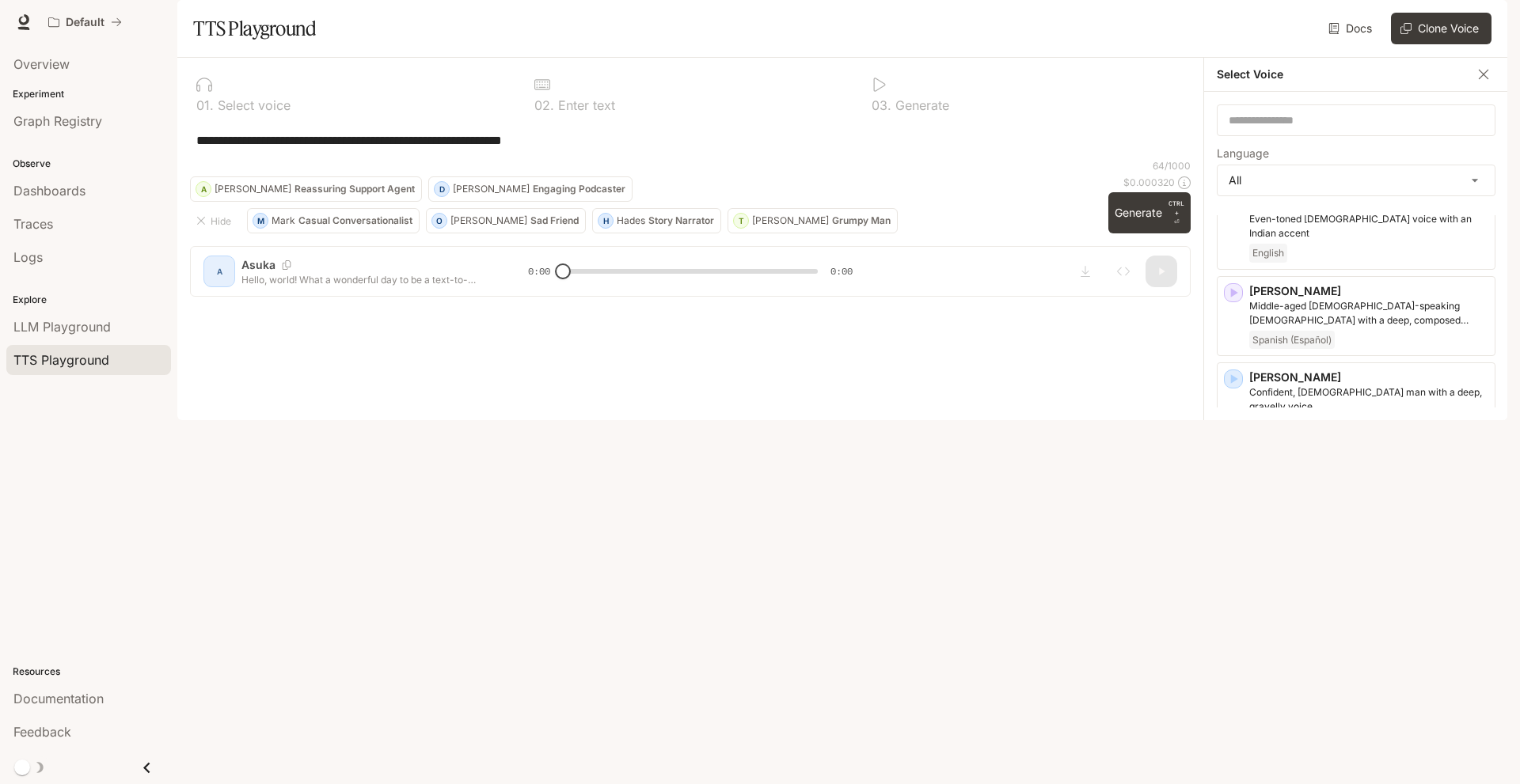
click at [1236, 458] on icon "button" at bounding box center [1233, 465] width 15 height 15
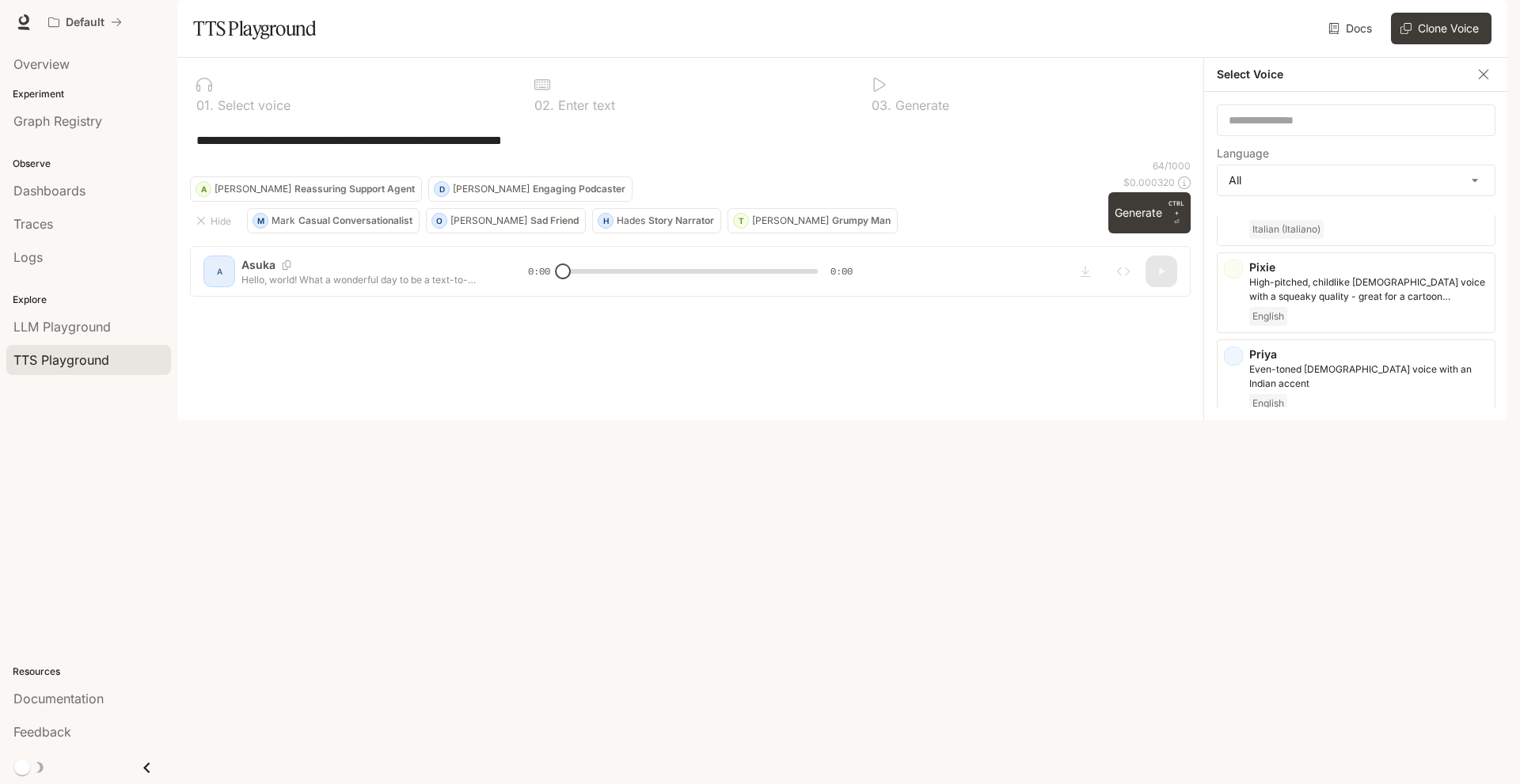
scroll to position [2791, 0]
click at [1234, 522] on icon "button" at bounding box center [1233, 530] width 15 height 15
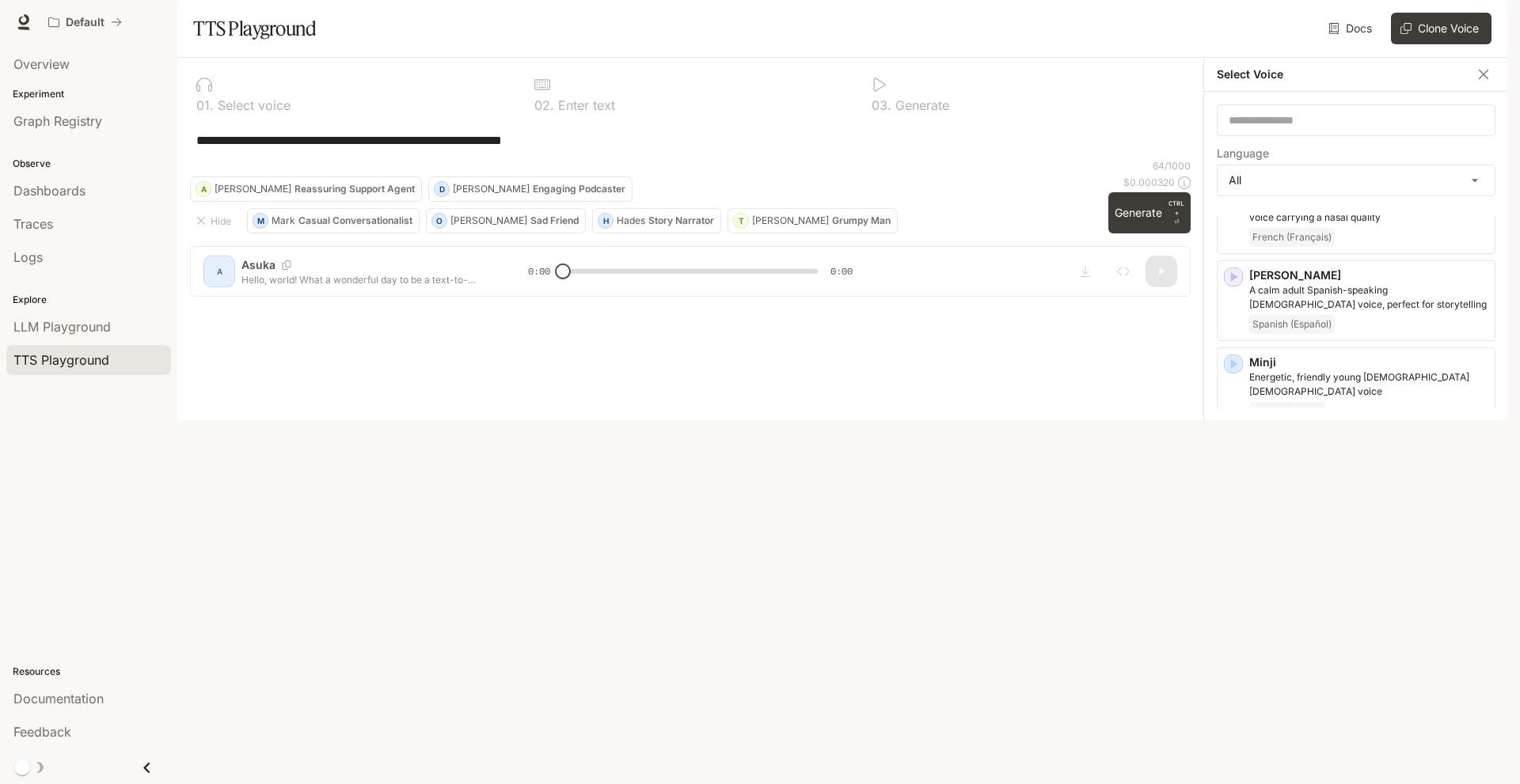
click at [1230, 447] on icon "button" at bounding box center [1234, 451] width 7 height 9
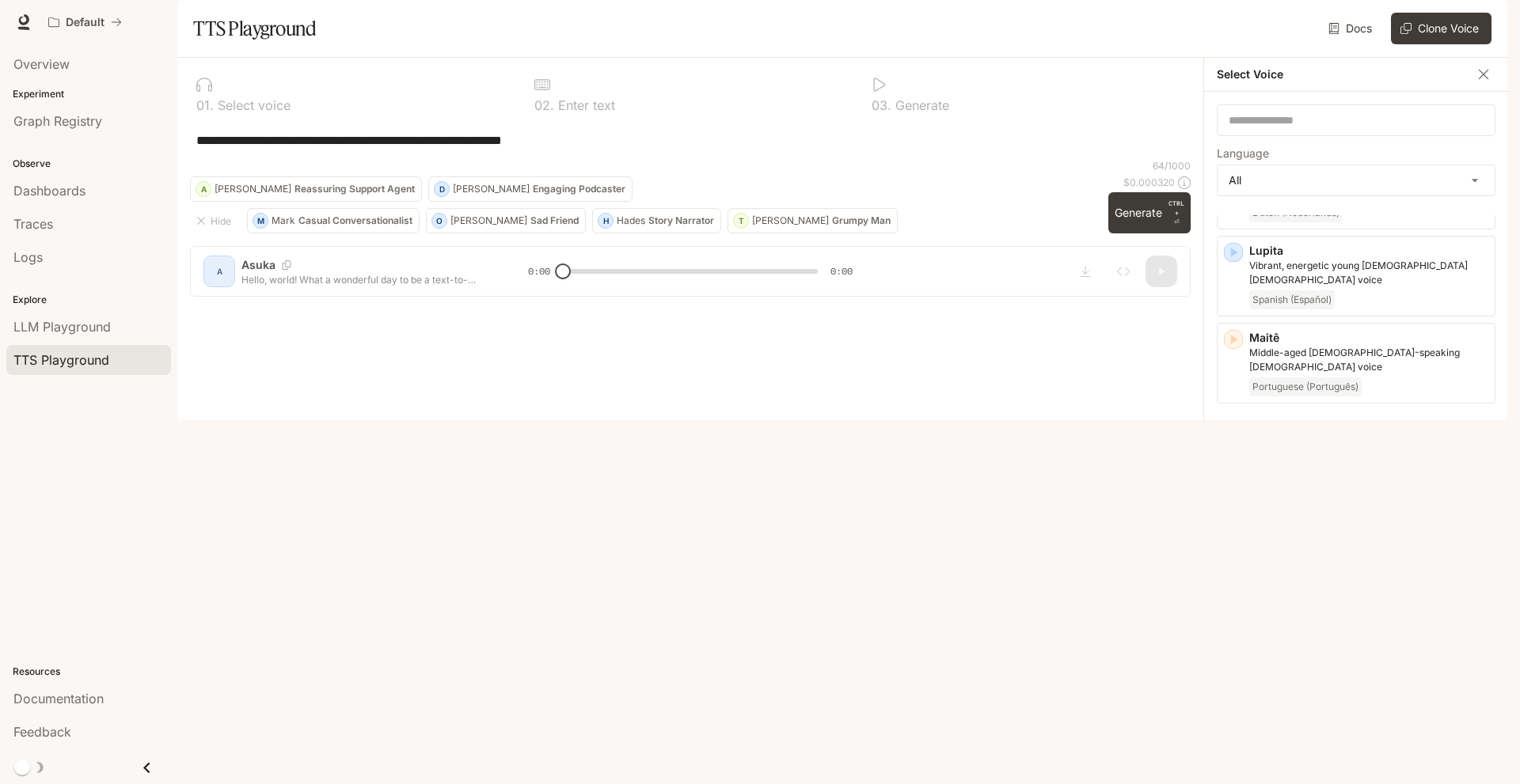
scroll to position [2125, 0]
click at [1229, 419] on icon "button" at bounding box center [1233, 427] width 15 height 15
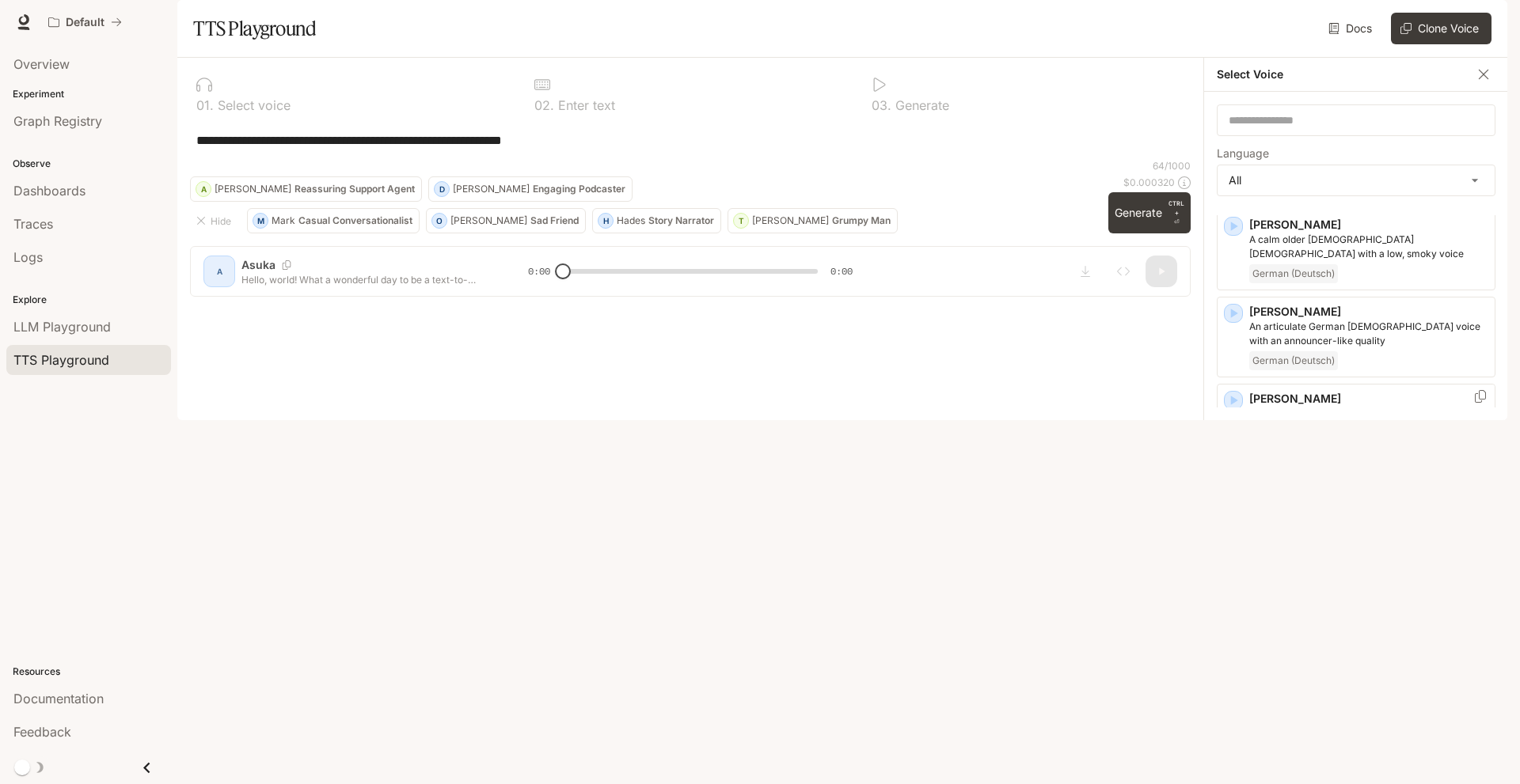
scroll to position [1630, 0]
click at [1230, 393] on icon "button" at bounding box center [1233, 401] width 15 height 15
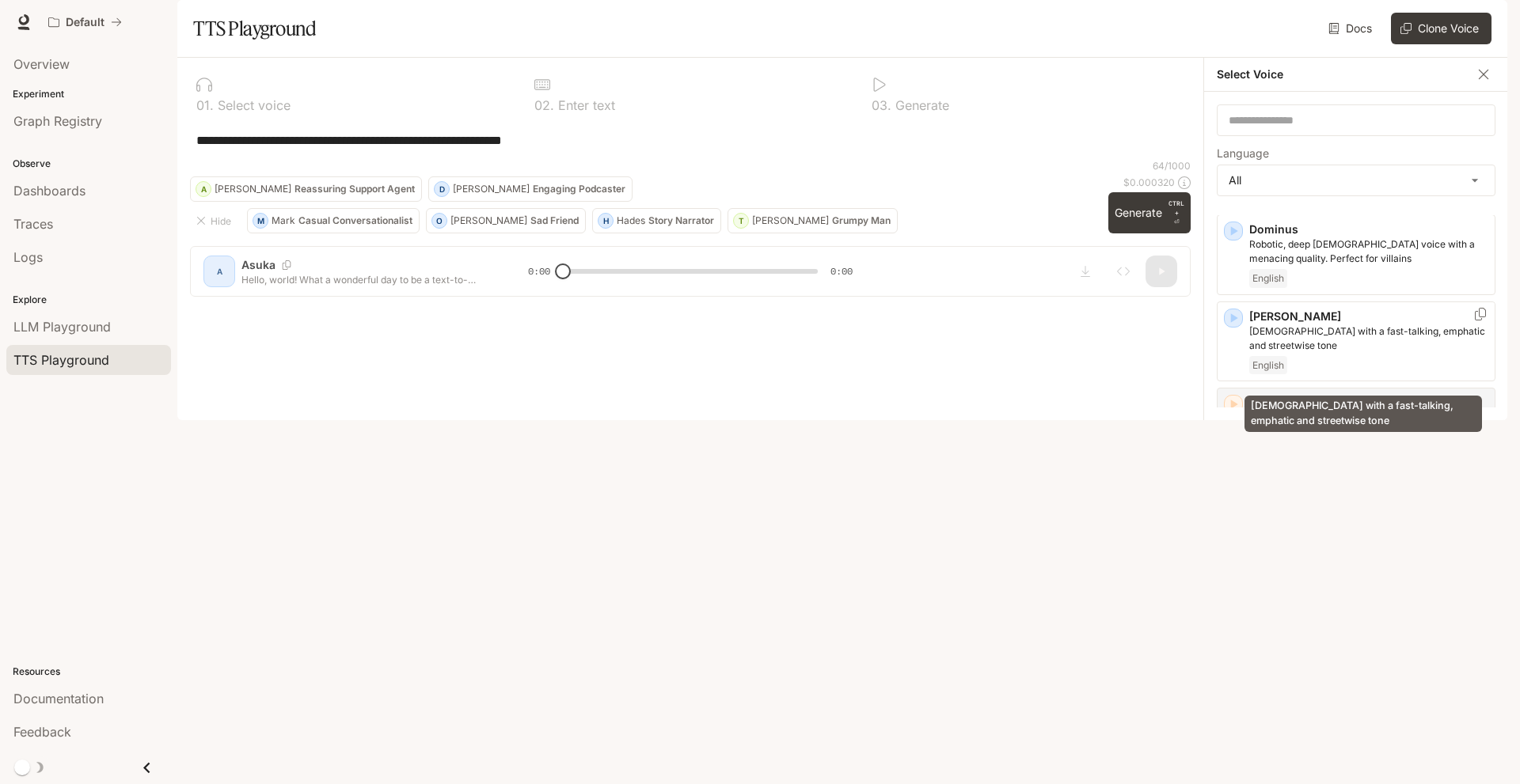
scroll to position [697, 0]
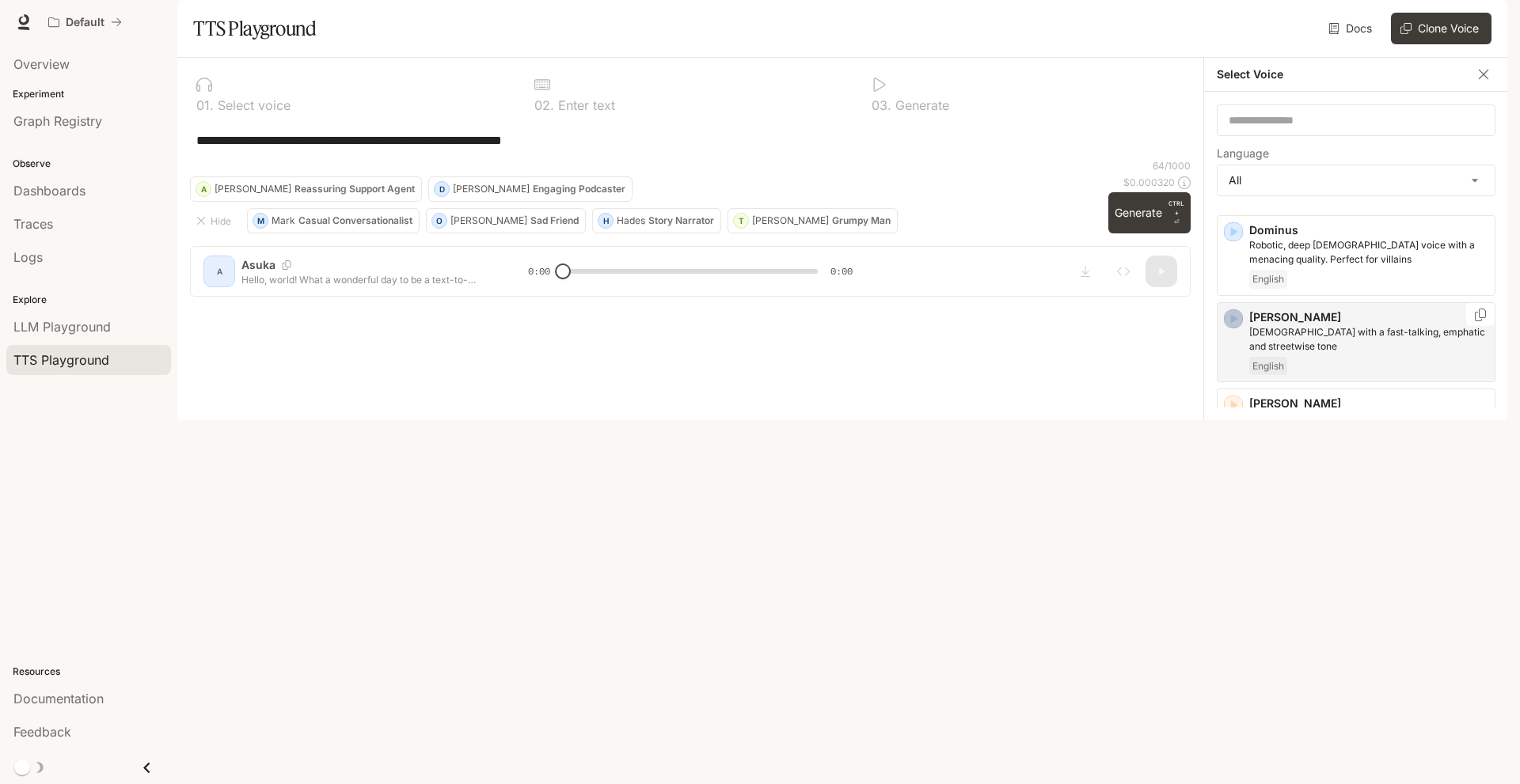
click at [1228, 326] on icon "button" at bounding box center [1233, 319] width 15 height 15
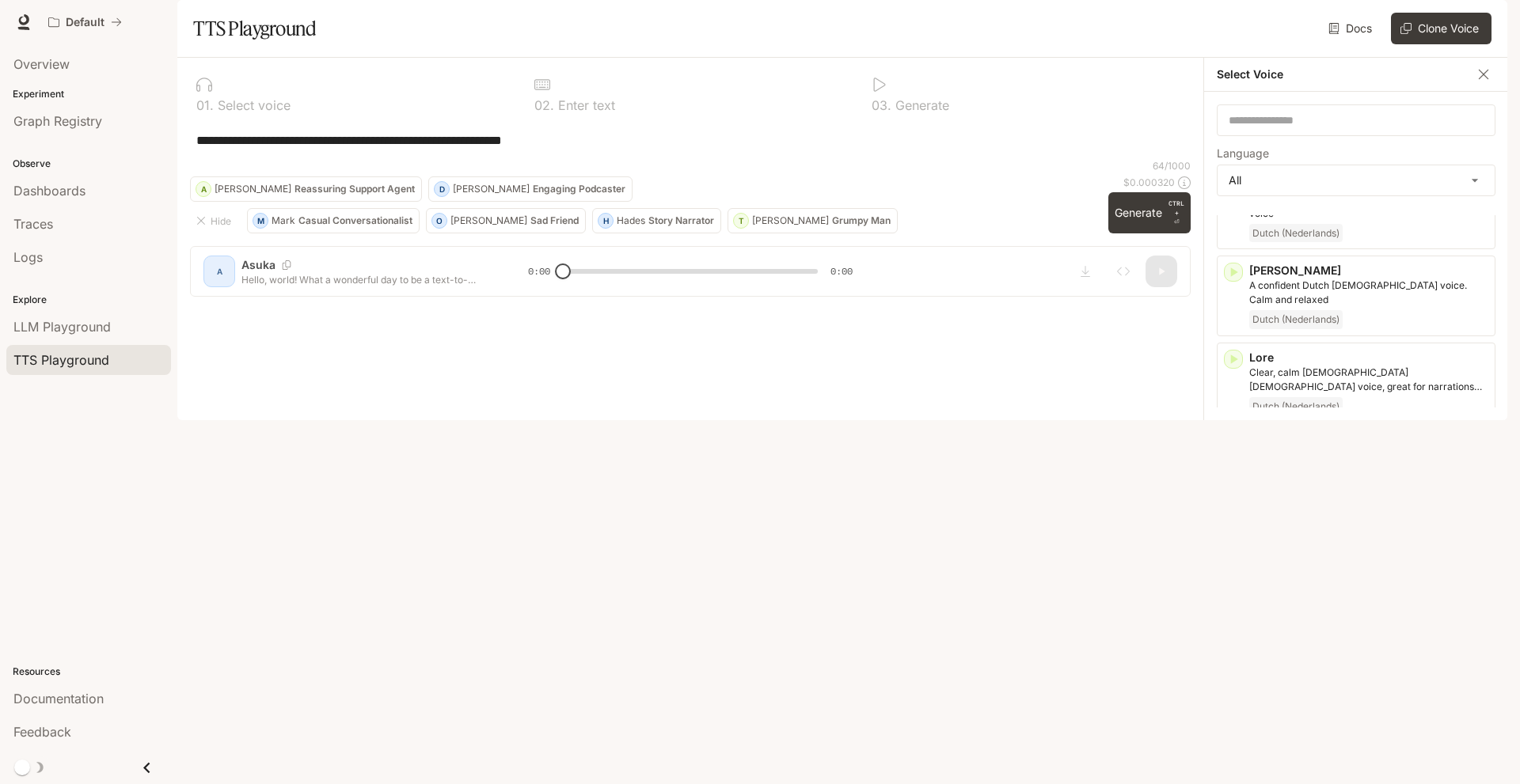
scroll to position [1935, 0]
click at [1232, 610] on icon "button" at bounding box center [1233, 617] width 15 height 15
click at [1285, 608] on p "Mark" at bounding box center [1369, 616] width 239 height 15
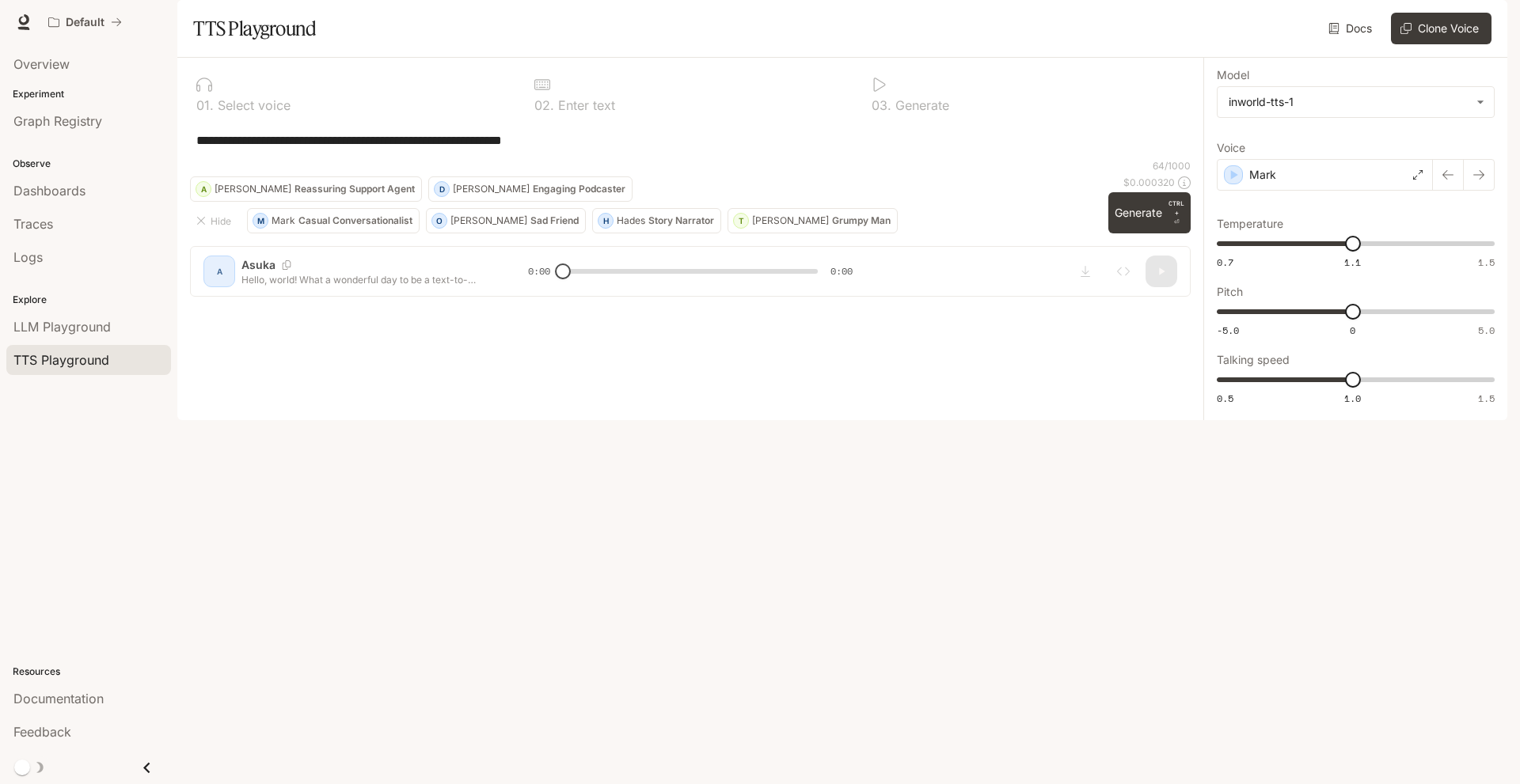
click at [598, 159] on div "**********" at bounding box center [690, 140] width 988 height 38
click at [597, 149] on textarea "**********" at bounding box center [690, 140] width 988 height 18
drag, startPoint x: 597, startPoint y: 178, endPoint x: 379, endPoint y: 185, distance: 218.1
click at [379, 149] on textarea "**********" at bounding box center [690, 140] width 988 height 18
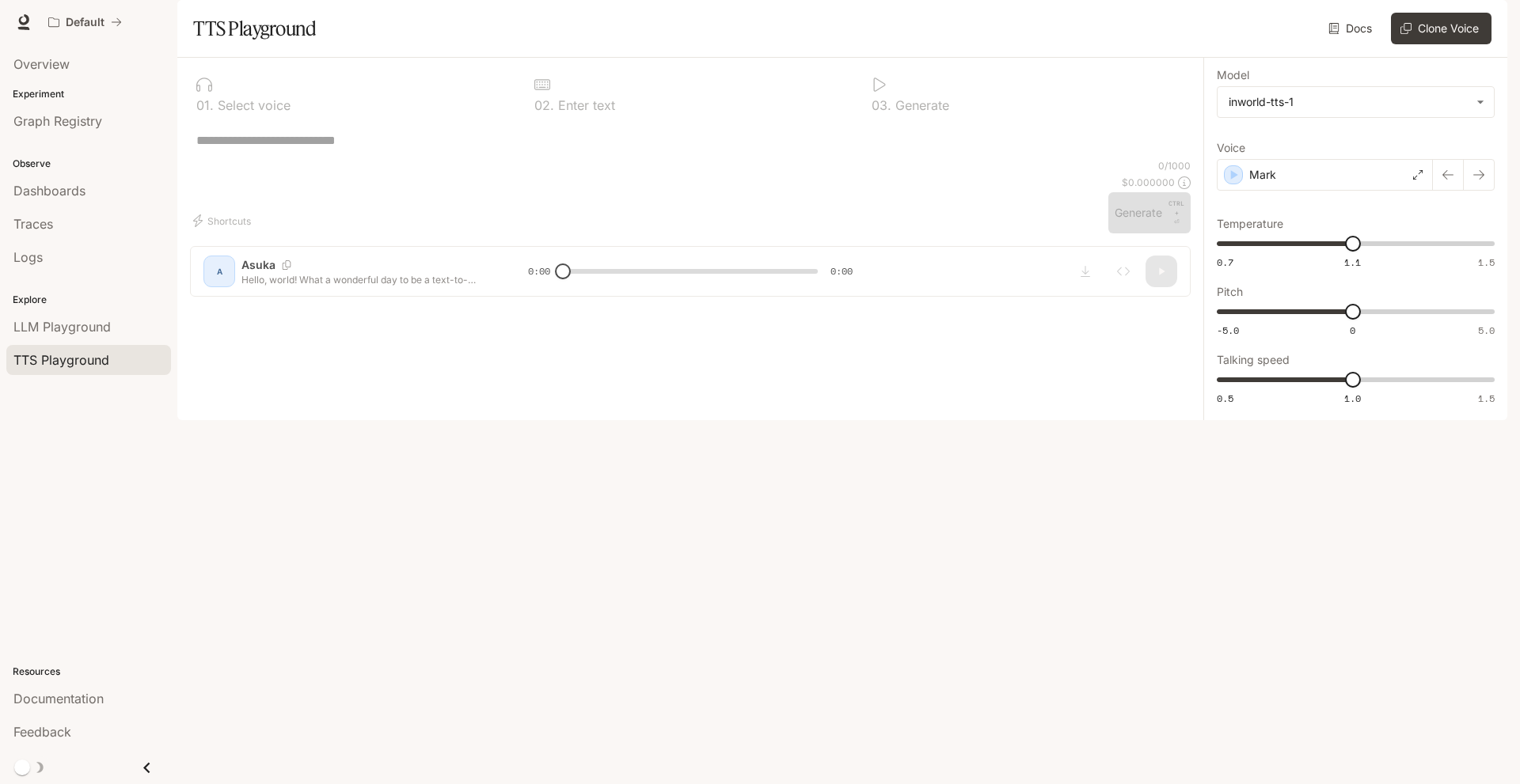
paste textarea "**********"
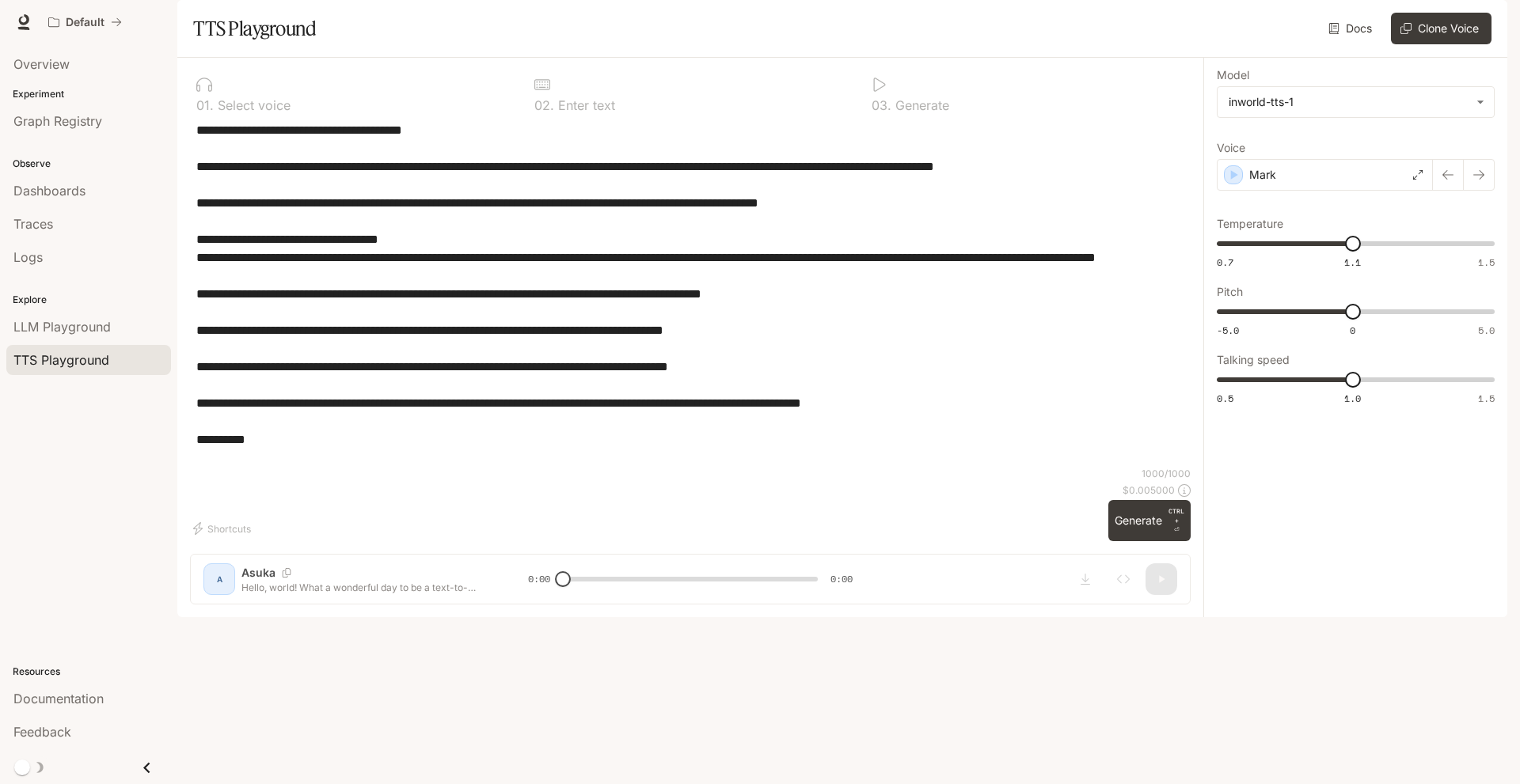
drag, startPoint x: 382, startPoint y: 477, endPoint x: 320, endPoint y: 471, distance: 62.3
click at [320, 466] on textarea "**********" at bounding box center [690, 294] width 988 height 346
click at [327, 466] on textarea "**********" at bounding box center [690, 294] width 988 height 346
drag, startPoint x: 327, startPoint y: 497, endPoint x: 216, endPoint y: 331, distance: 199.7
click at [216, 331] on textarea "**********" at bounding box center [690, 294] width 988 height 346
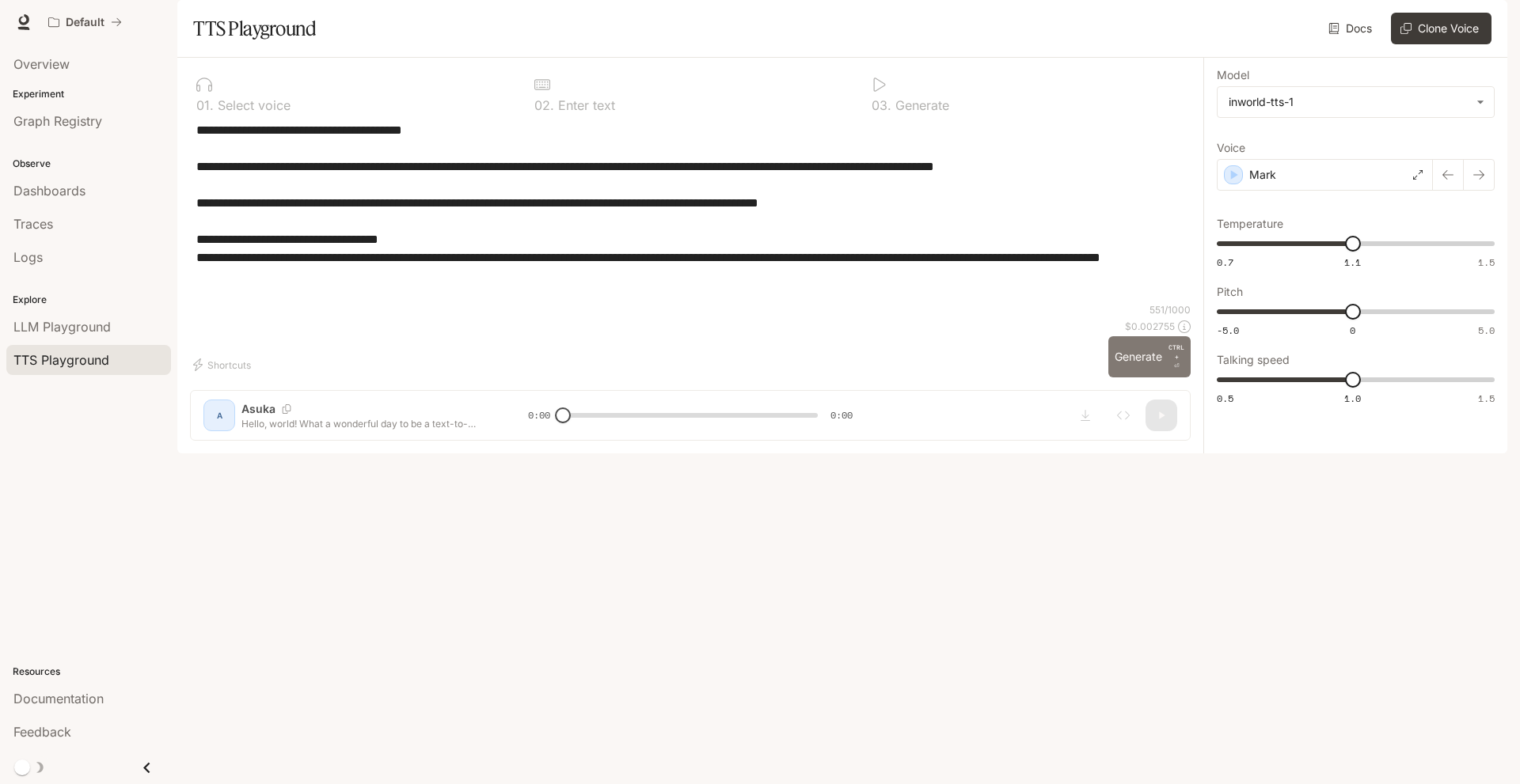
type textarea "**********"
click at [1140, 377] on button "Generate CTRL + ⏎" at bounding box center [1150, 356] width 82 height 41
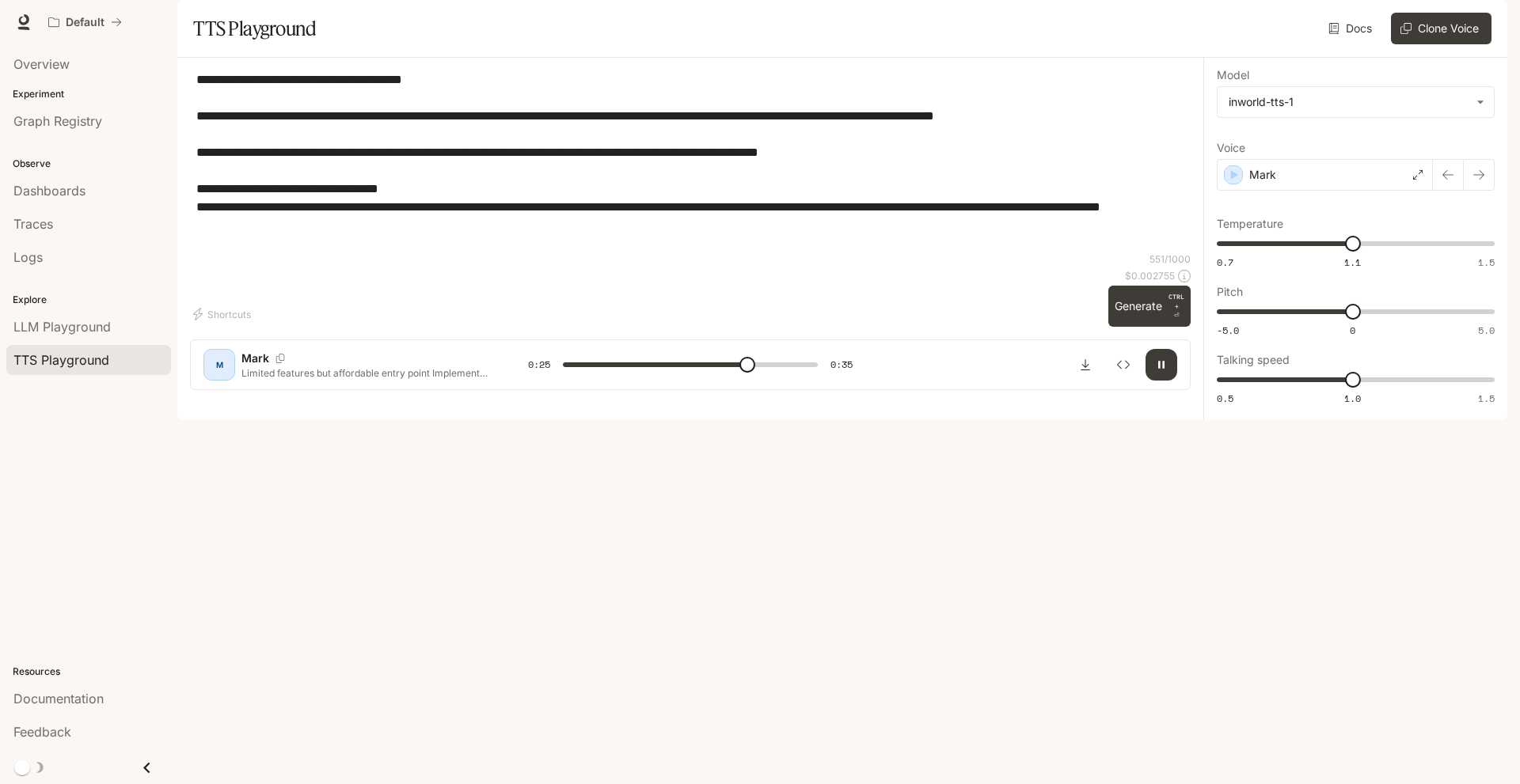
click at [1162, 371] on icon "button" at bounding box center [1161, 364] width 13 height 13
click at [1125, 371] on icon "Inspect" at bounding box center [1123, 364] width 13 height 13
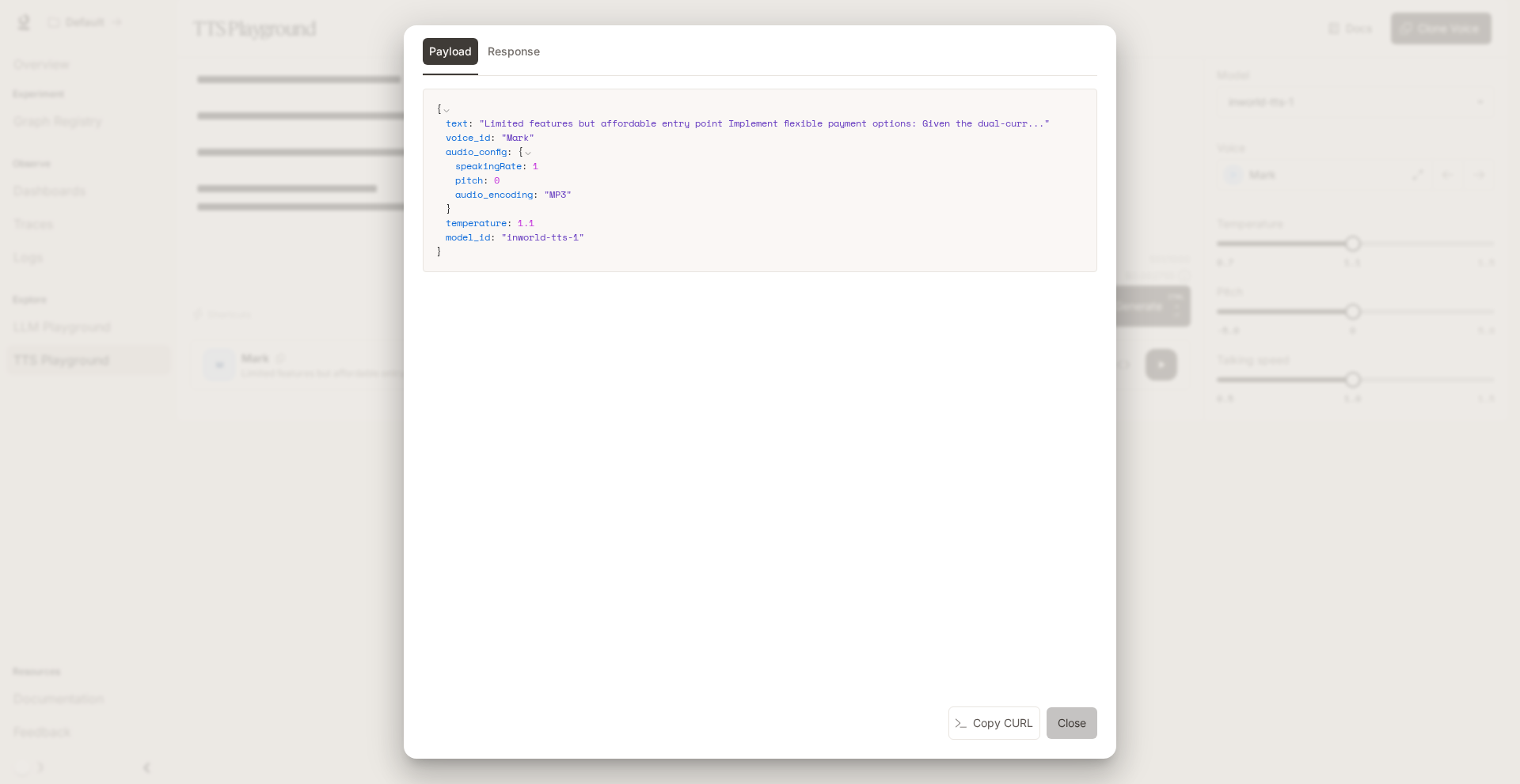
click at [1067, 723] on button "Close" at bounding box center [1071, 722] width 51 height 32
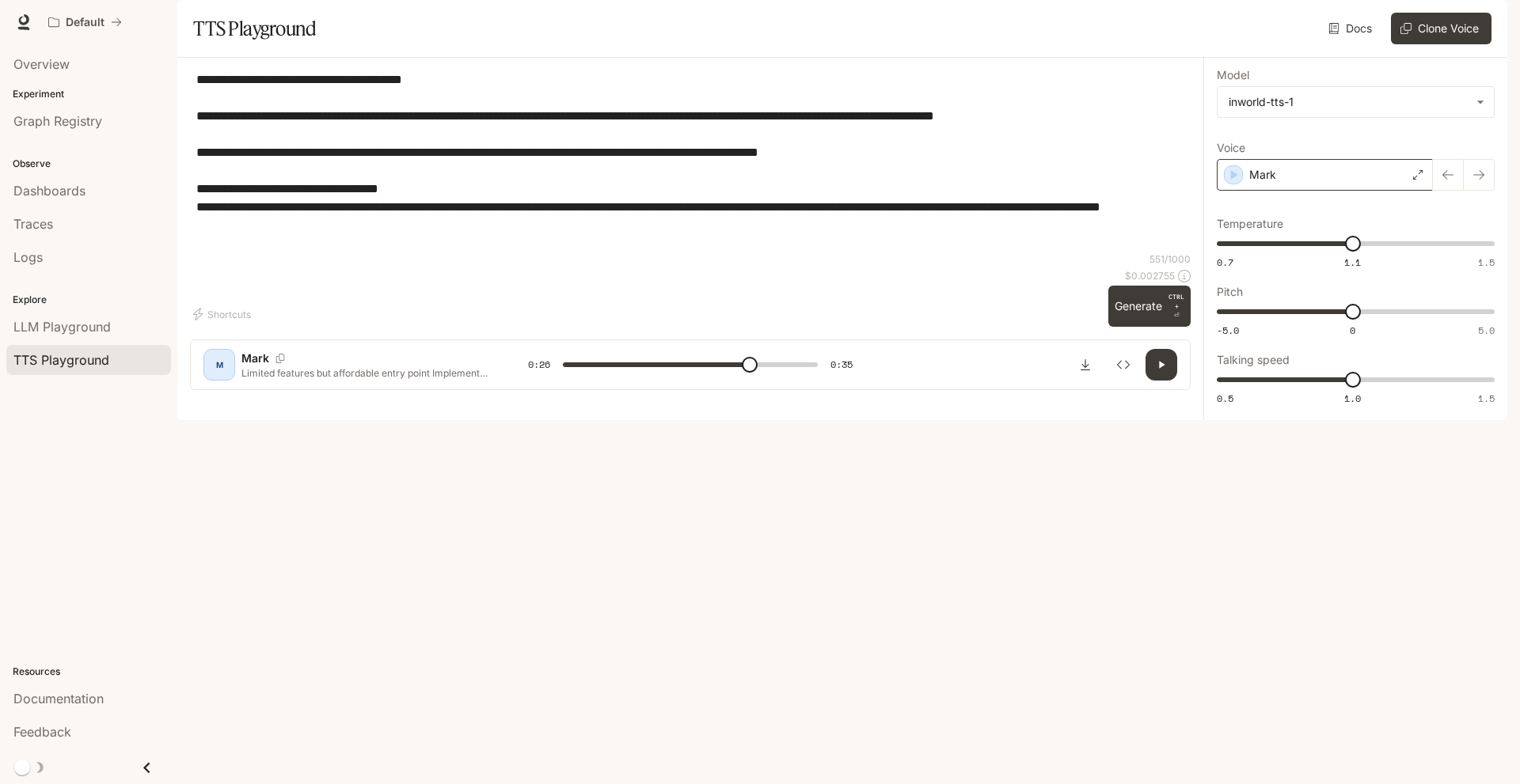
click at [1416, 179] on icon at bounding box center [1417, 174] width 9 height 9
type input "**"
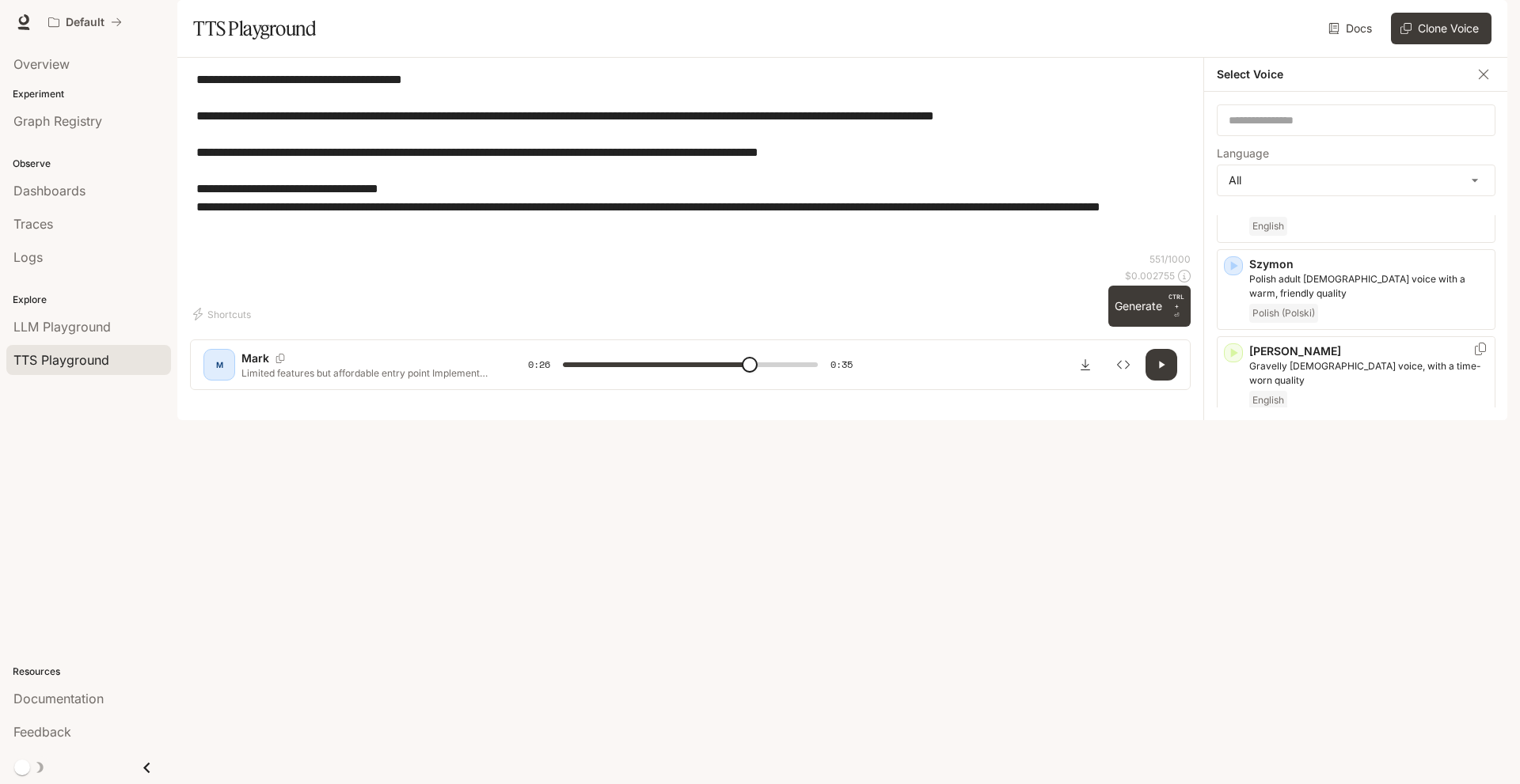
scroll to position [3540, 0]
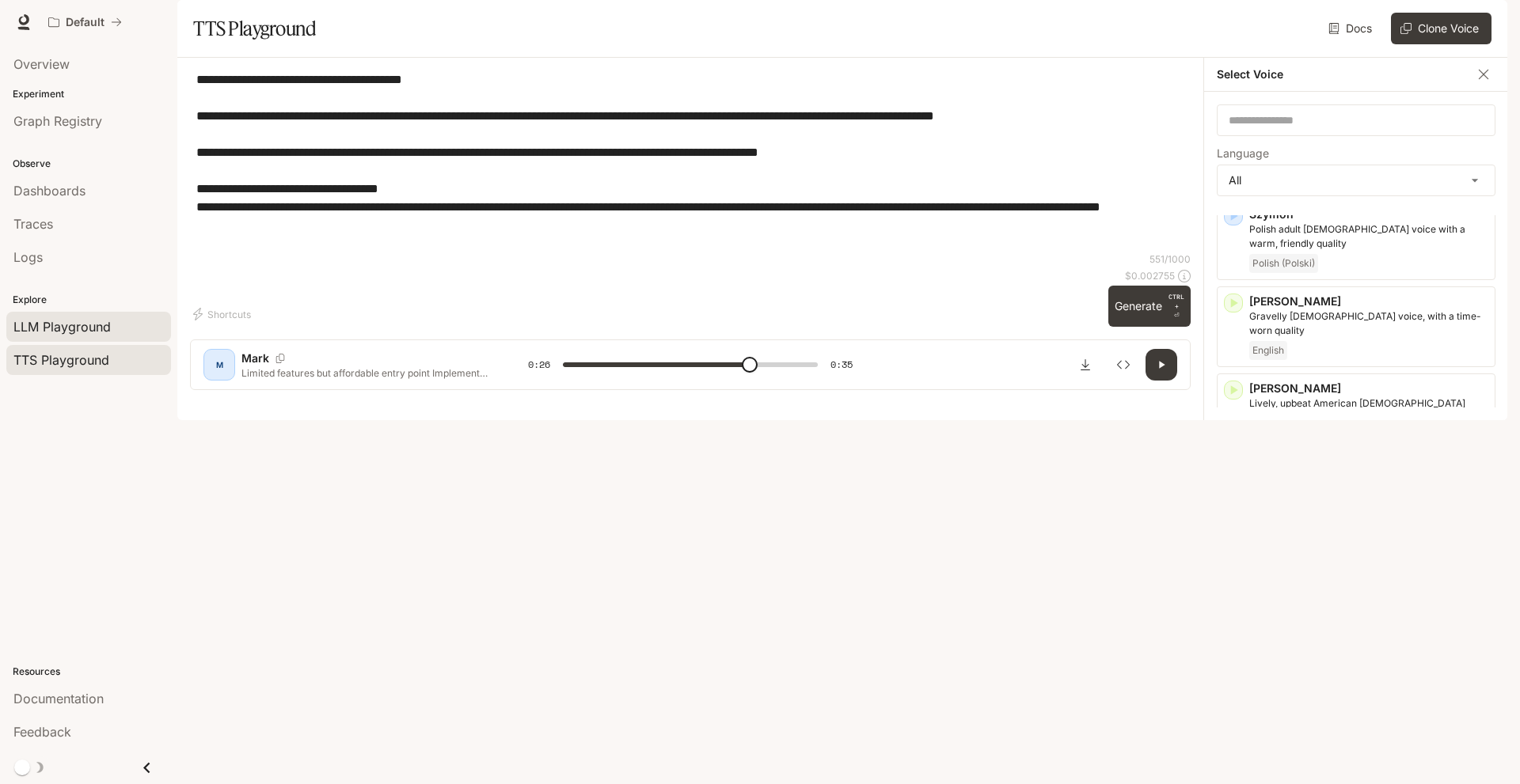
click at [94, 325] on span "LLM Playground" at bounding box center [62, 326] width 97 height 19
